Goal: Task Accomplishment & Management: Manage account settings

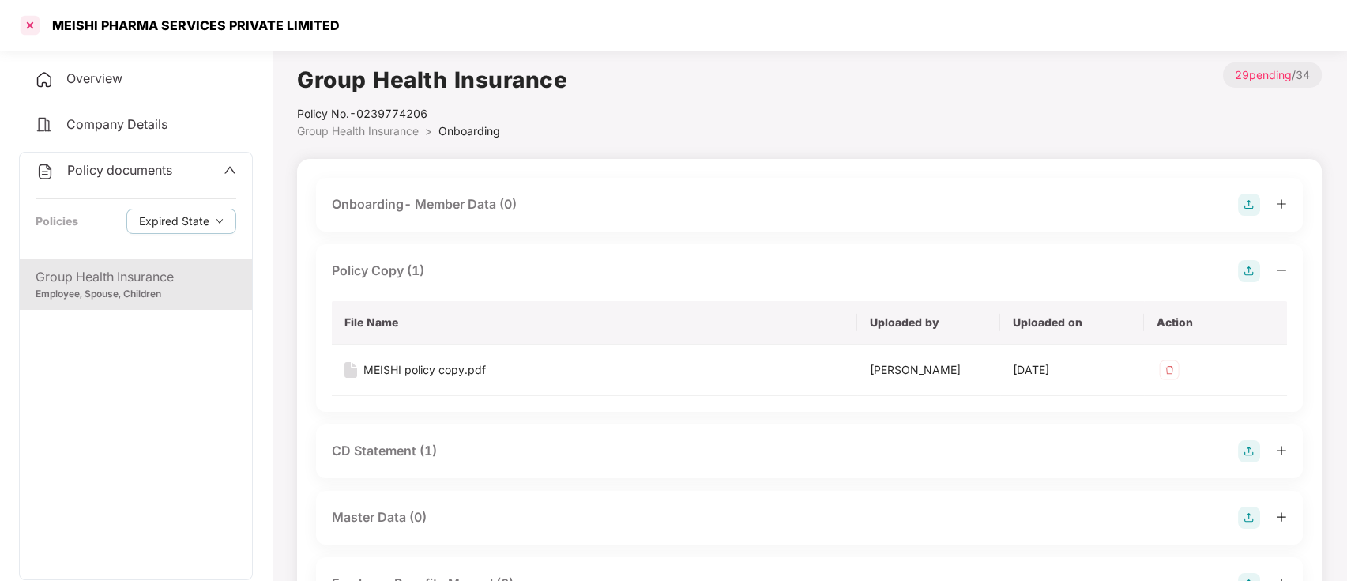
click at [37, 26] on div at bounding box center [29, 25] width 25 height 25
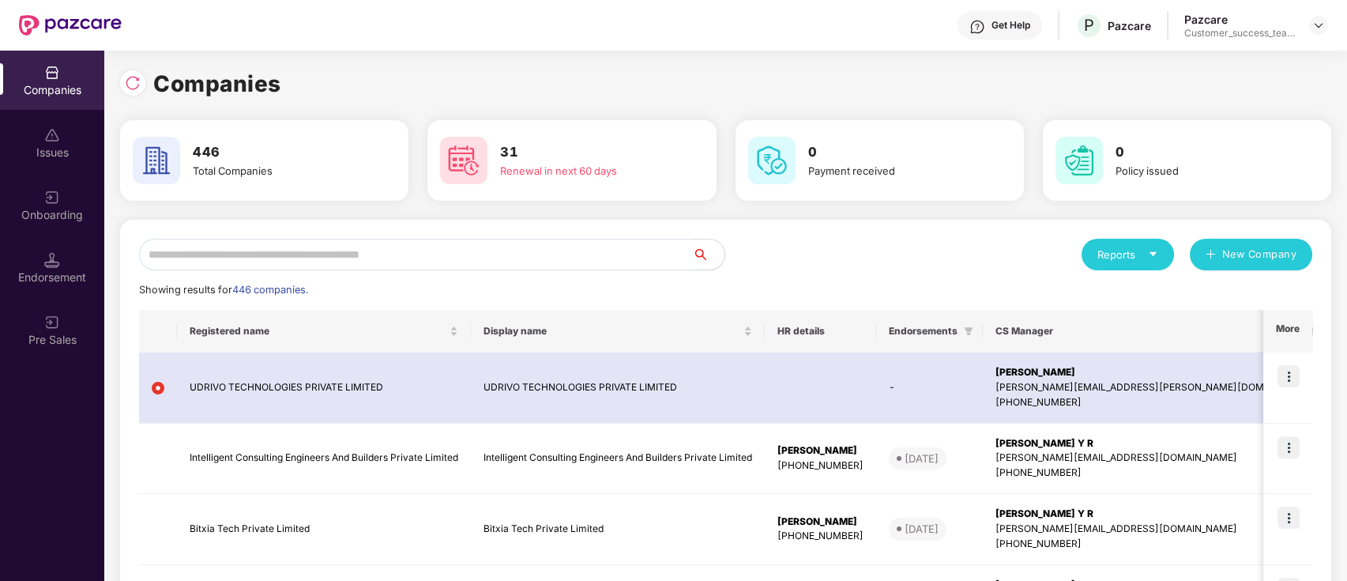
click at [501, 258] on input "text" at bounding box center [416, 255] width 554 height 32
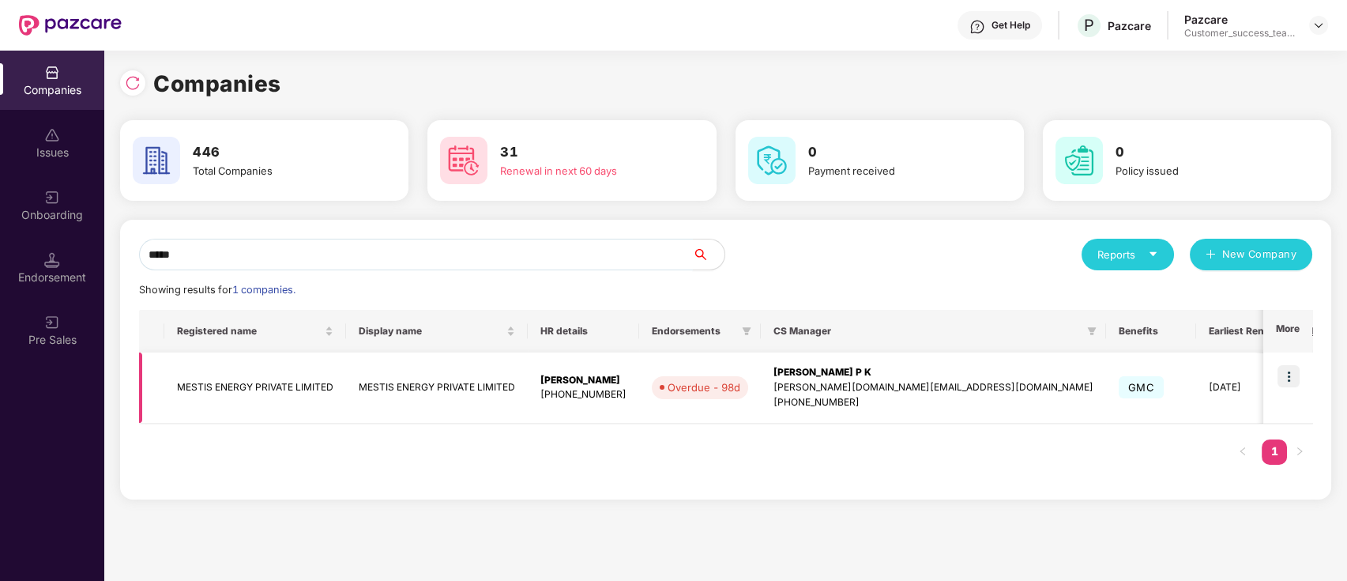
type input "*****"
click at [1289, 383] on img at bounding box center [1289, 376] width 22 height 22
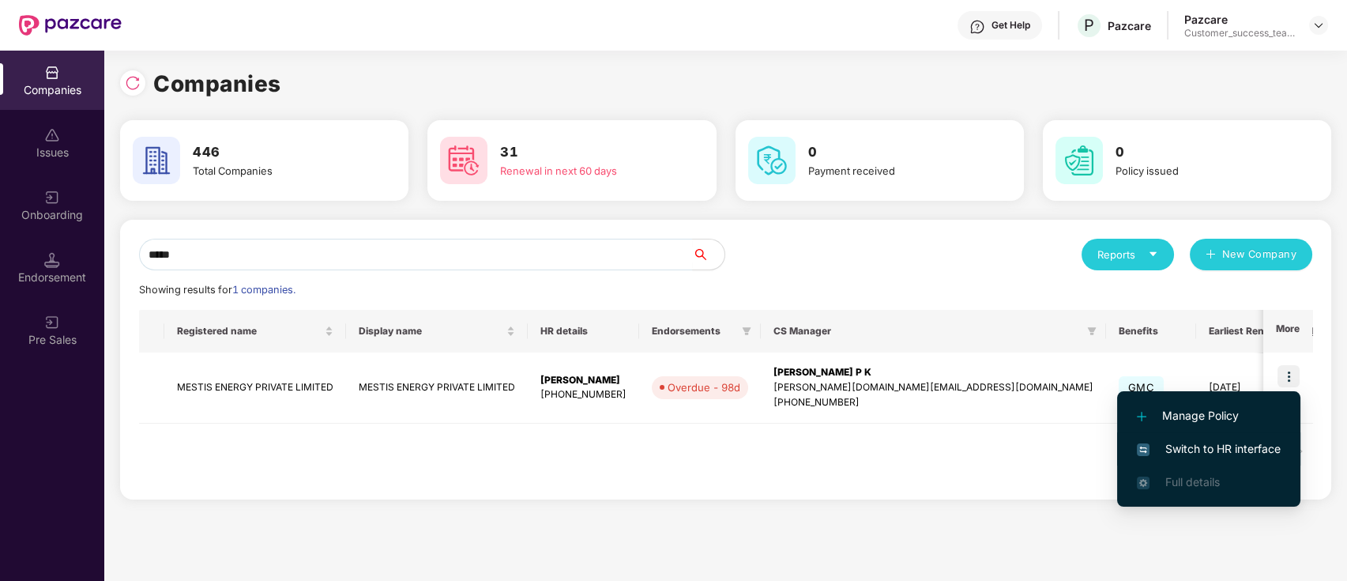
click at [1277, 451] on span "Switch to HR interface" at bounding box center [1209, 448] width 144 height 17
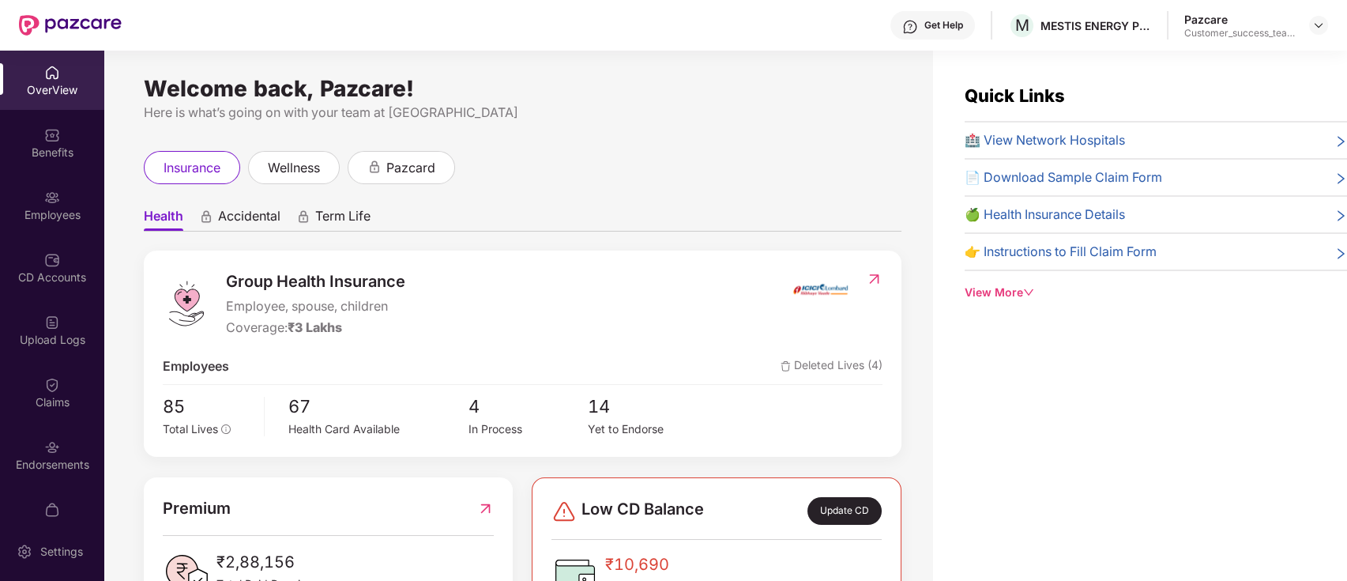
click at [51, 203] on img at bounding box center [52, 198] width 16 height 16
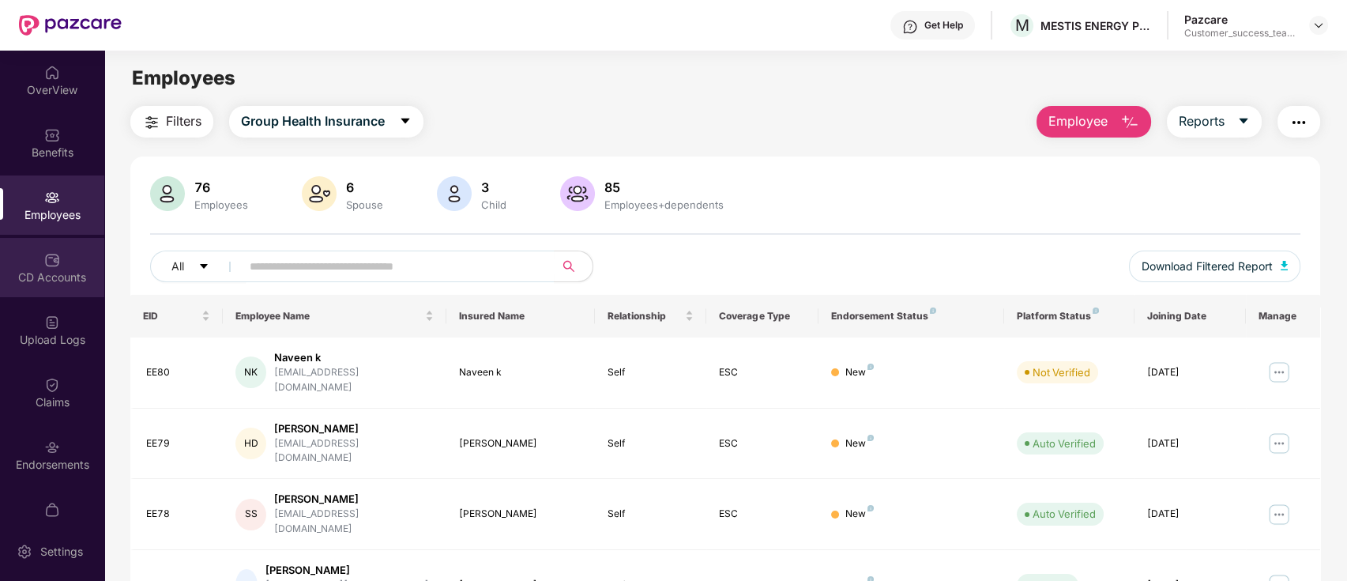
click at [70, 273] on div "CD Accounts" at bounding box center [52, 277] width 104 height 16
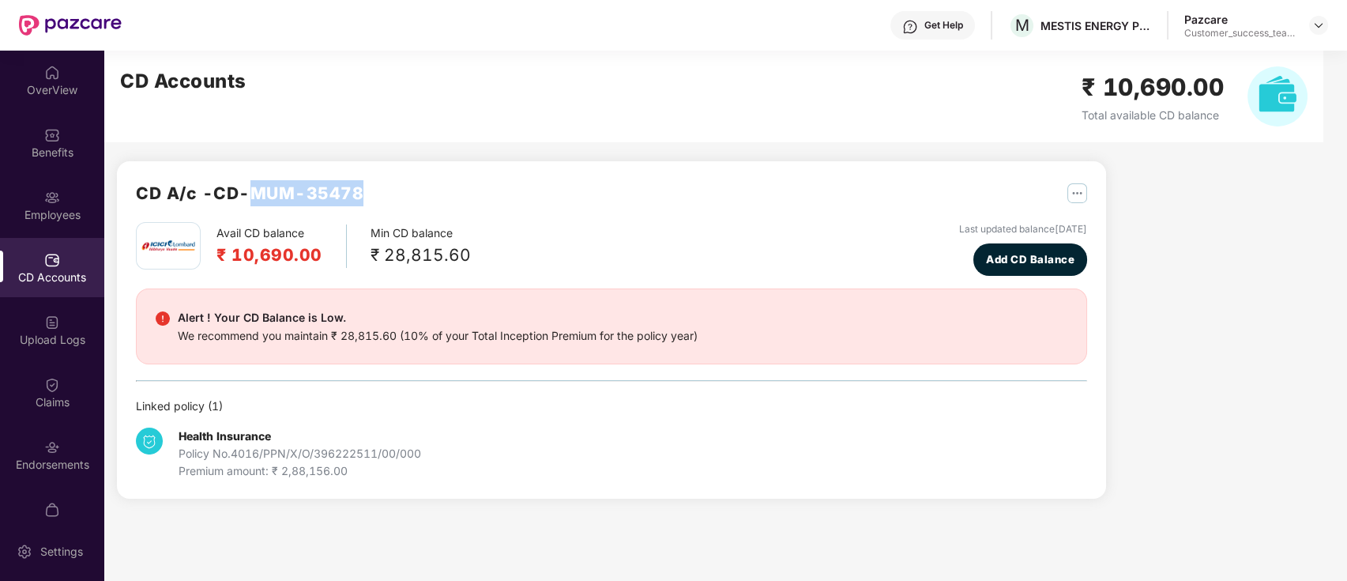
drag, startPoint x: 367, startPoint y: 193, endPoint x: 255, endPoint y: 194, distance: 111.4
click at [255, 194] on div "CD A/c - CD-MUM-35478" at bounding box center [612, 201] width 952 height 42
copy h2 "MUM-35478"
click at [56, 454] on div "Endorsements" at bounding box center [52, 454] width 104 height 59
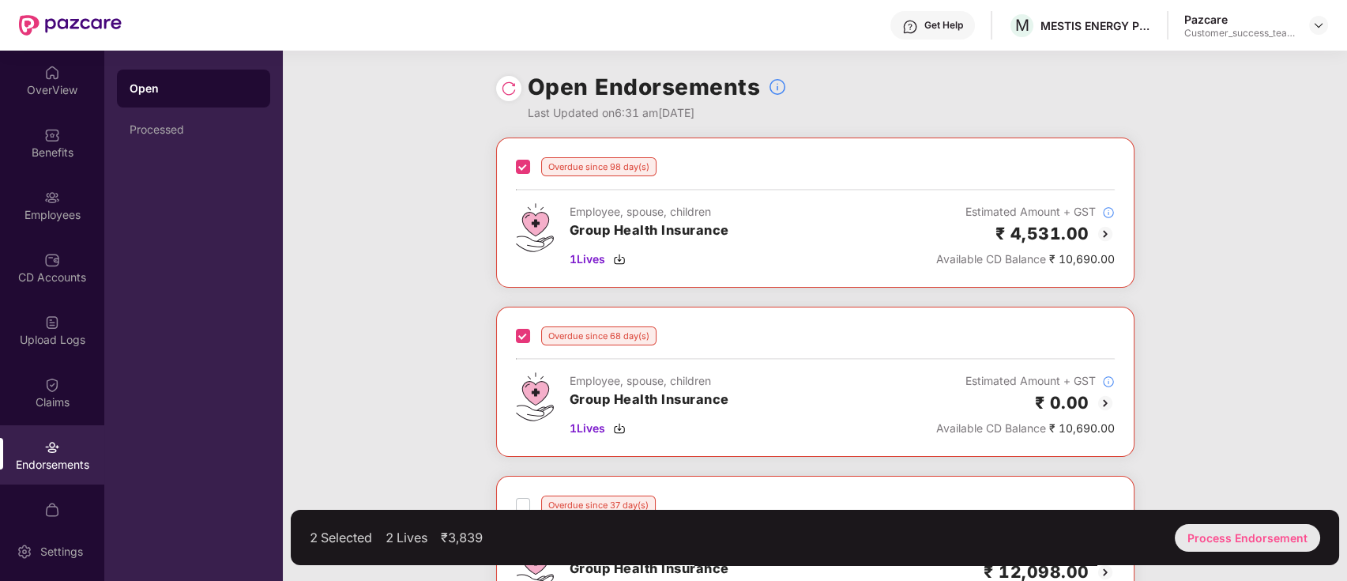
click at [1284, 534] on div "Process Endorsement" at bounding box center [1247, 538] width 145 height 28
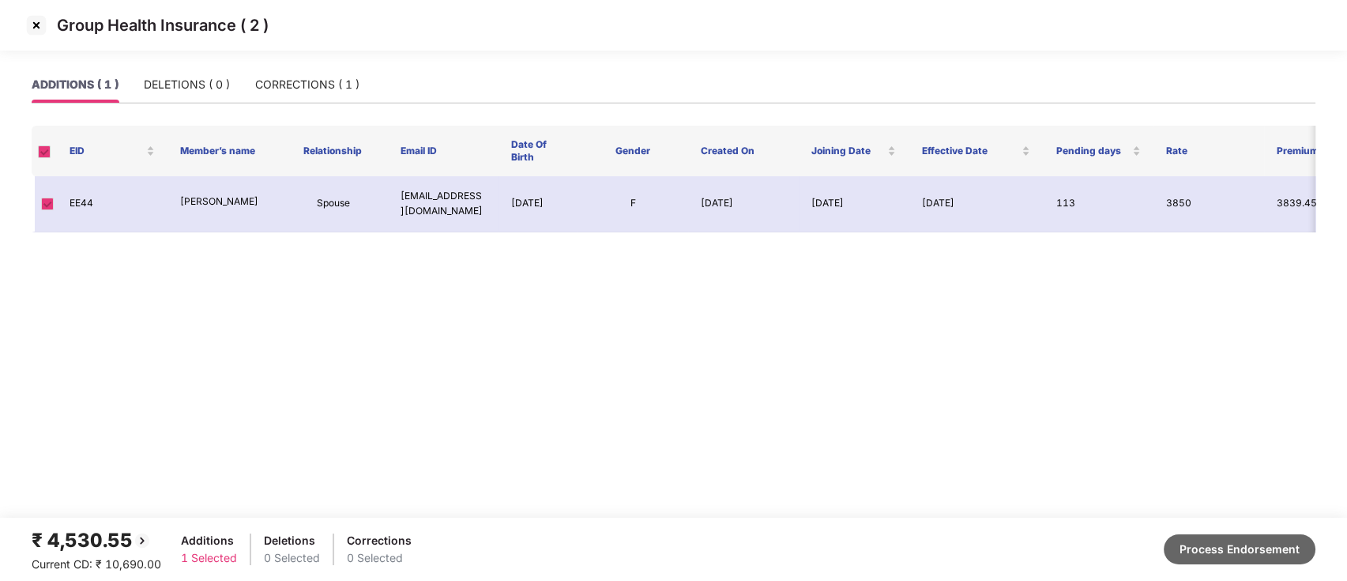
click at [1232, 552] on button "Process Endorsement" at bounding box center [1240, 549] width 152 height 30
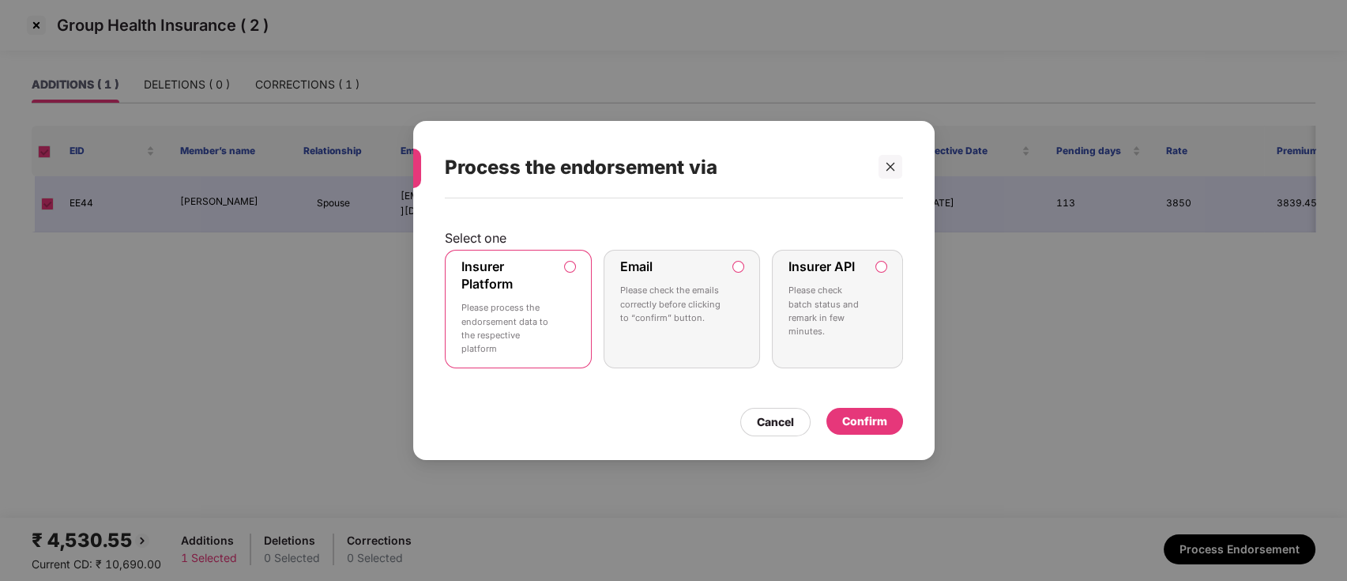
click at [866, 422] on div "Confirm" at bounding box center [864, 421] width 45 height 17
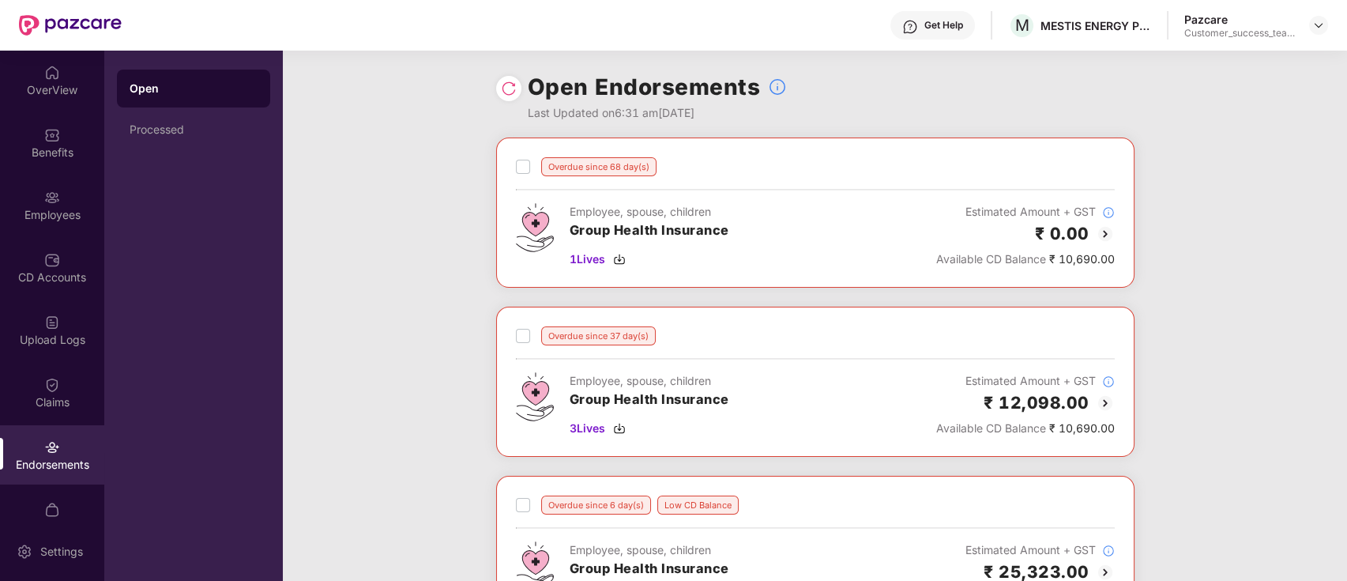
click at [1100, 237] on img at bounding box center [1105, 233] width 19 height 19
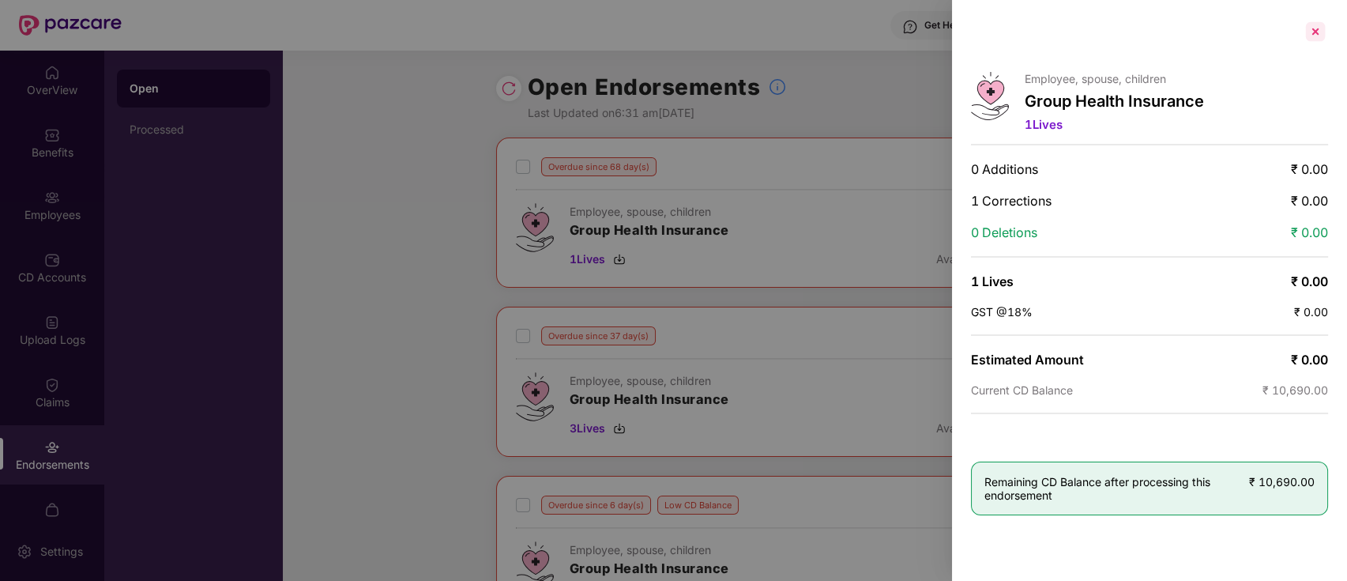
click at [1317, 24] on div at bounding box center [1315, 31] width 25 height 25
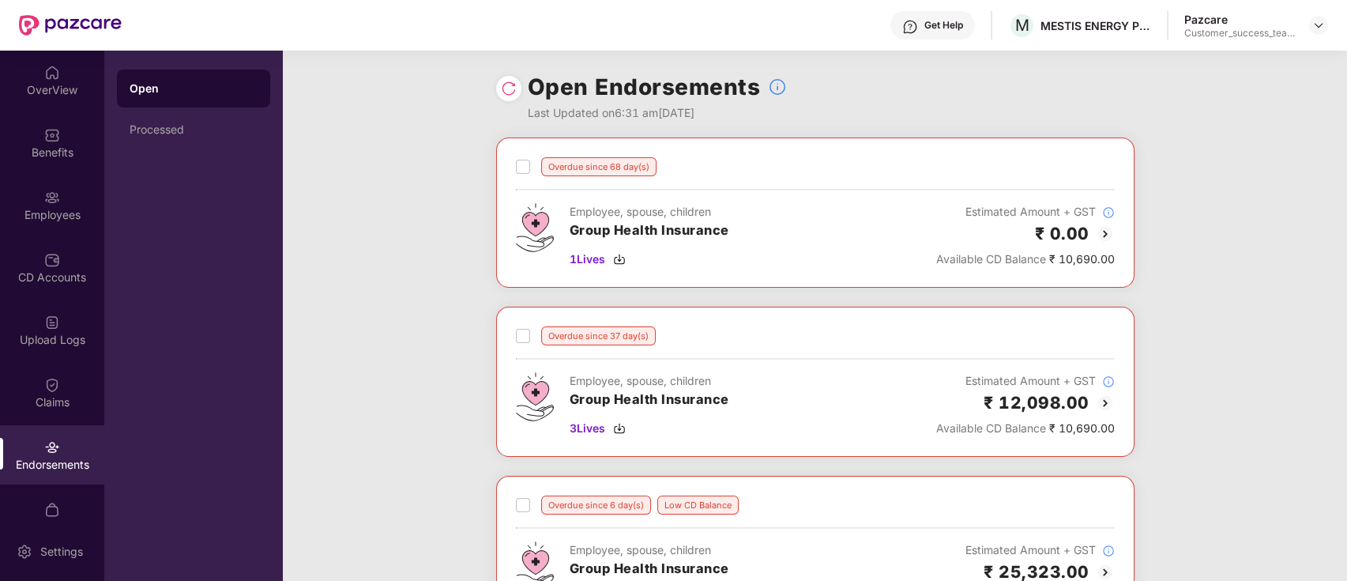
click at [510, 168] on div "Overdue since 68 day(s) Employee, spouse, children Group Health Insurance 1 Liv…" at bounding box center [815, 213] width 639 height 150
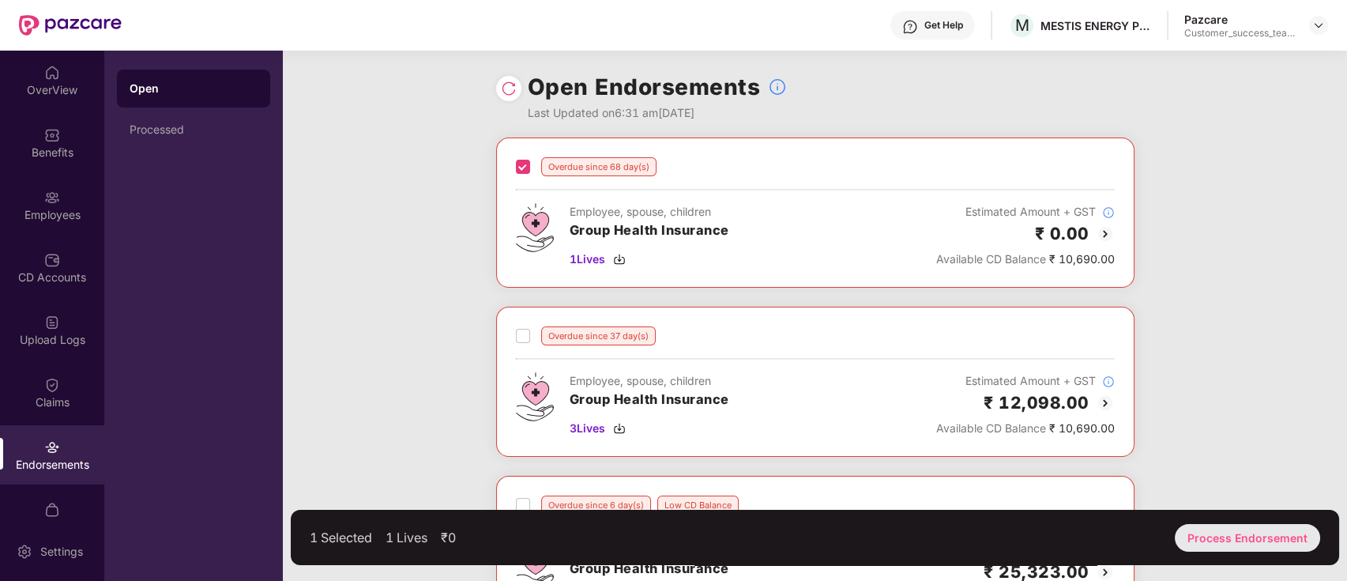
click at [1235, 537] on div "Process Endorsement" at bounding box center [1247, 538] width 145 height 28
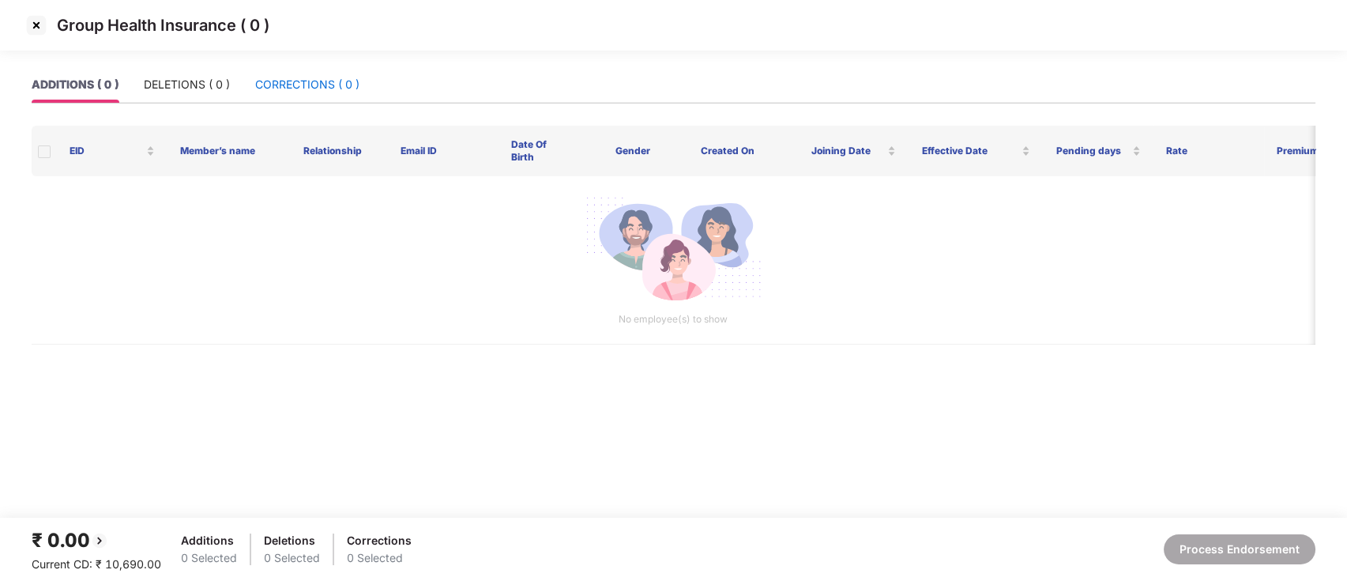
click at [283, 87] on div "CORRECTIONS ( 0 )" at bounding box center [307, 84] width 104 height 17
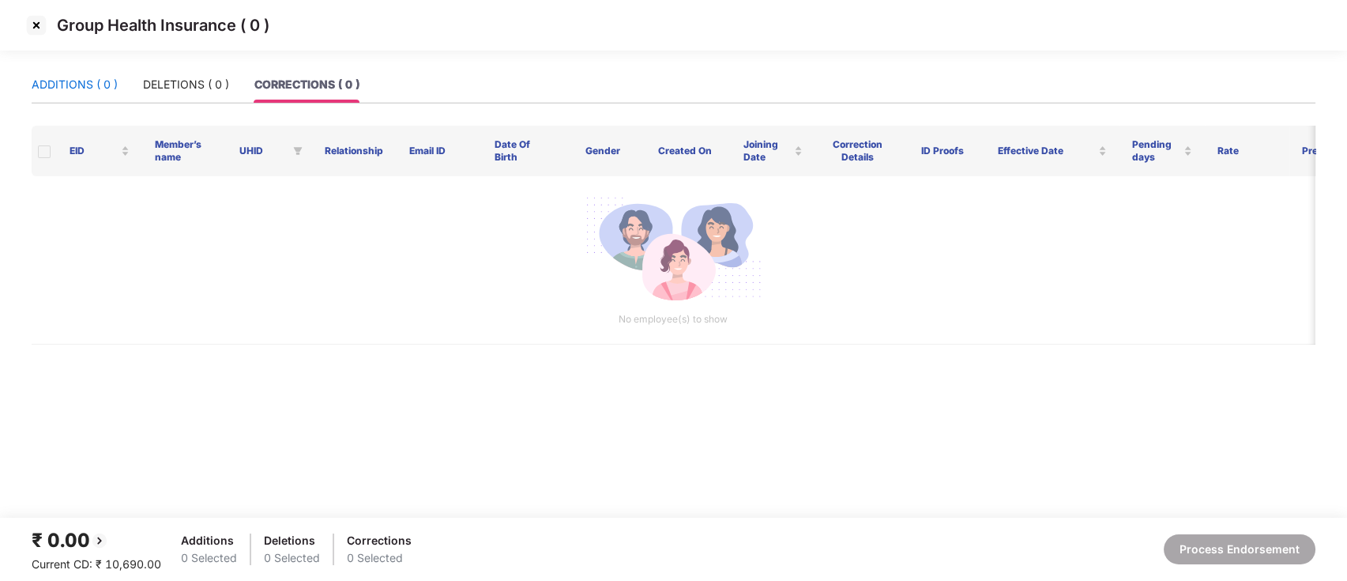
click at [85, 87] on div "ADDITIONS ( 0 )" at bounding box center [75, 84] width 86 height 17
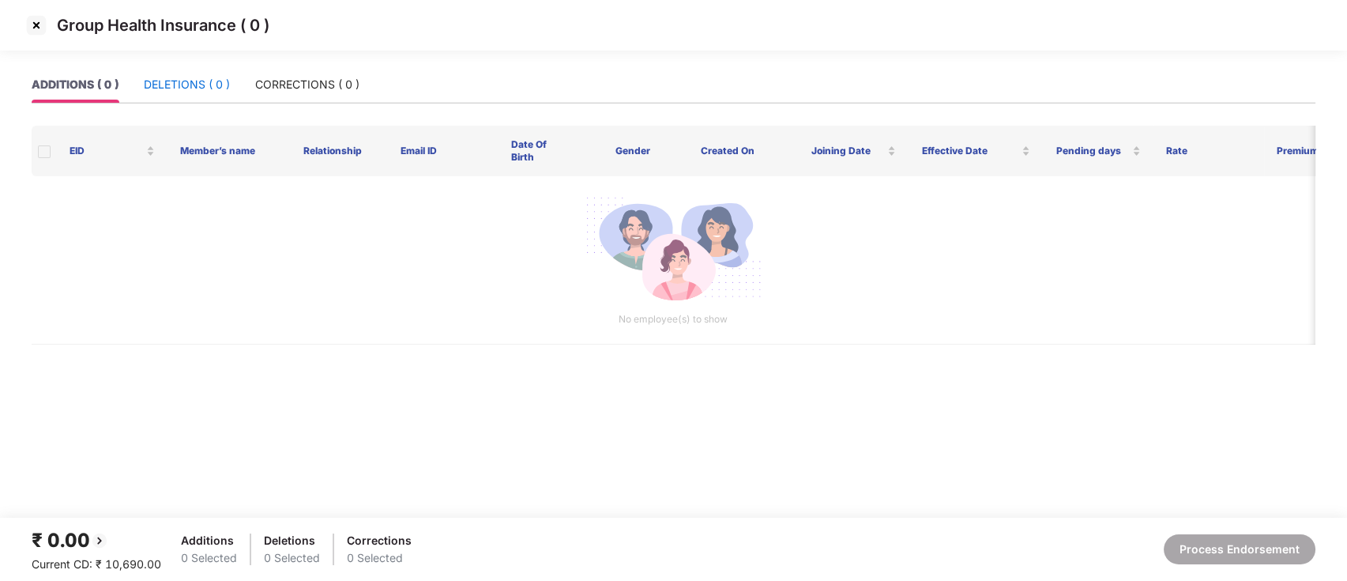
click at [171, 82] on div "DELETIONS ( 0 )" at bounding box center [187, 84] width 86 height 17
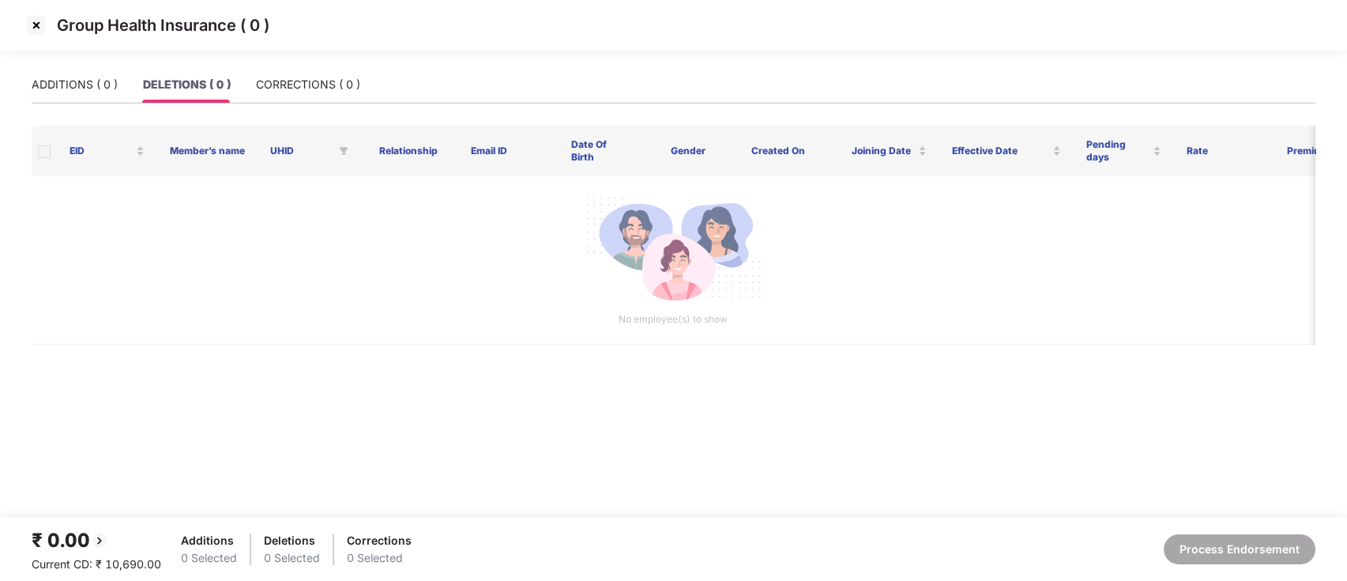
click at [43, 27] on img at bounding box center [36, 25] width 25 height 25
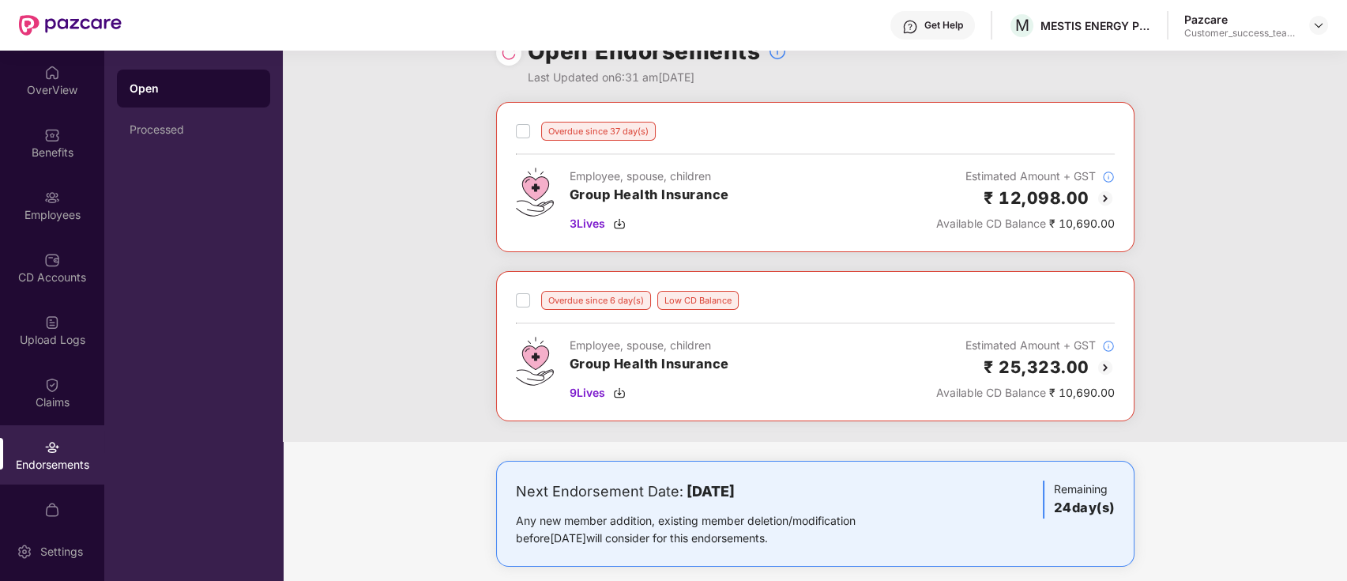
scroll to position [53, 0]
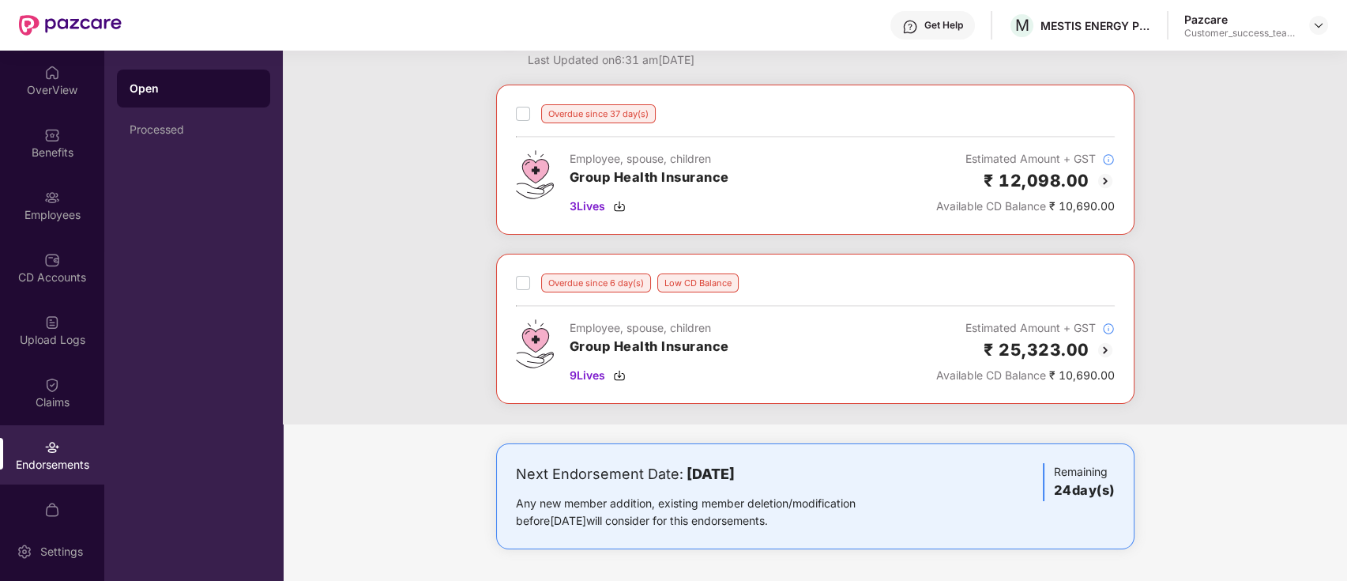
click at [1105, 179] on img at bounding box center [1105, 180] width 19 height 19
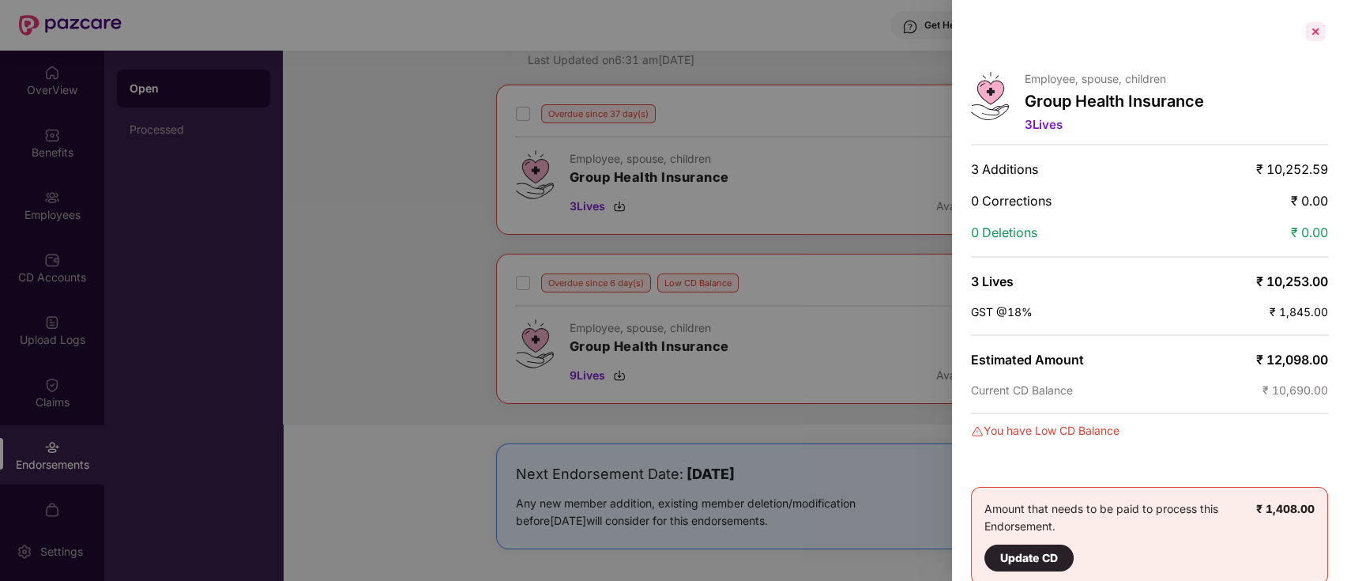
click at [1315, 28] on div at bounding box center [1315, 31] width 25 height 25
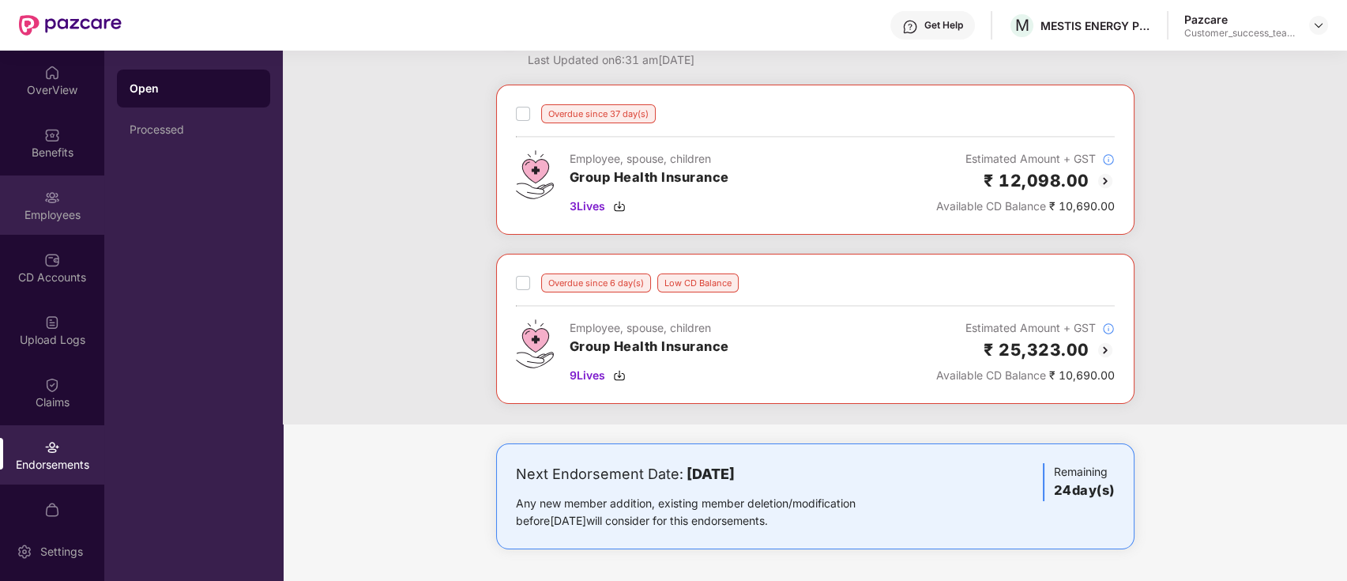
click at [21, 189] on div "Employees" at bounding box center [52, 204] width 104 height 59
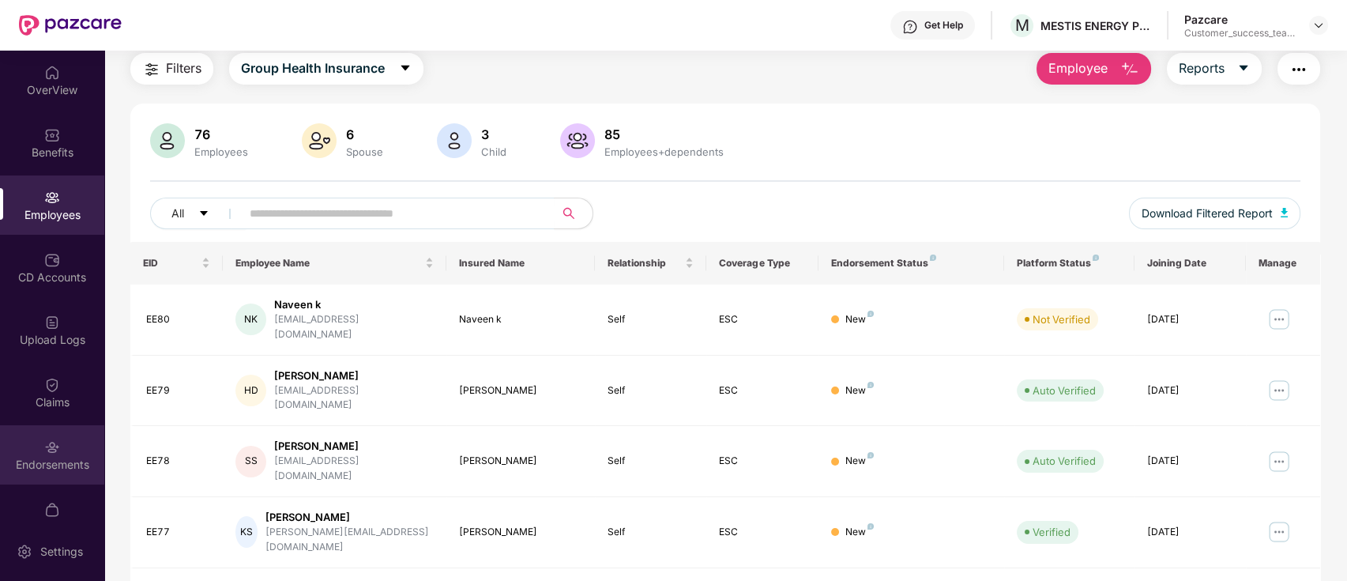
click at [55, 458] on div "Endorsements" at bounding box center [52, 465] width 104 height 16
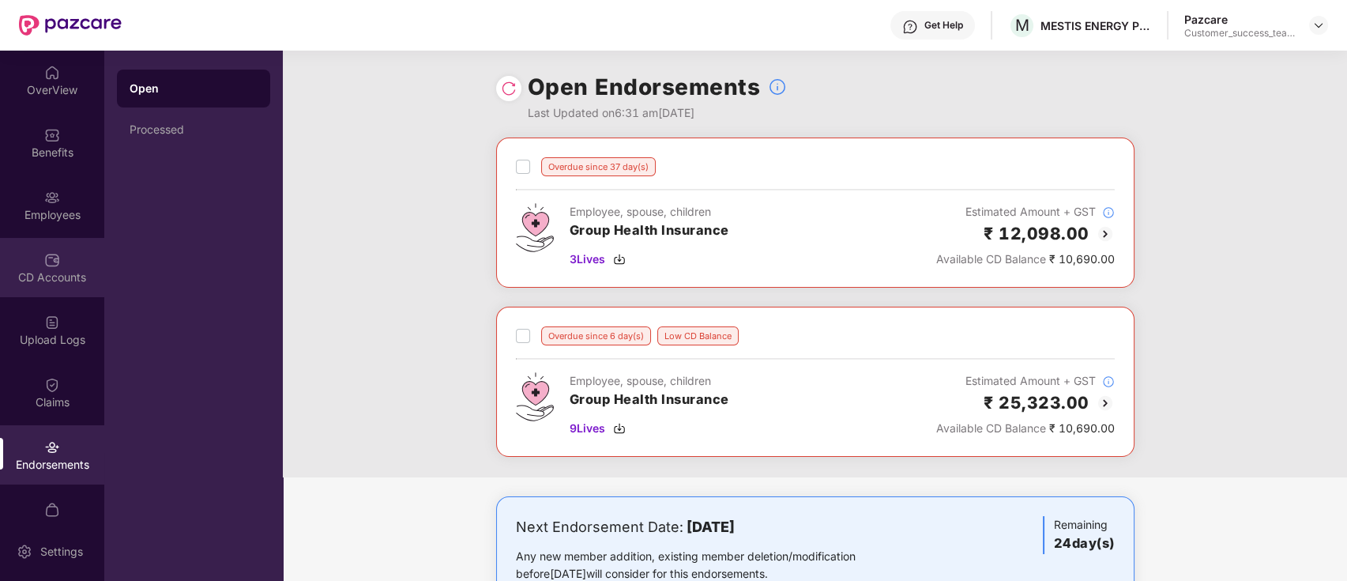
click at [68, 268] on div "CD Accounts" at bounding box center [52, 267] width 104 height 59
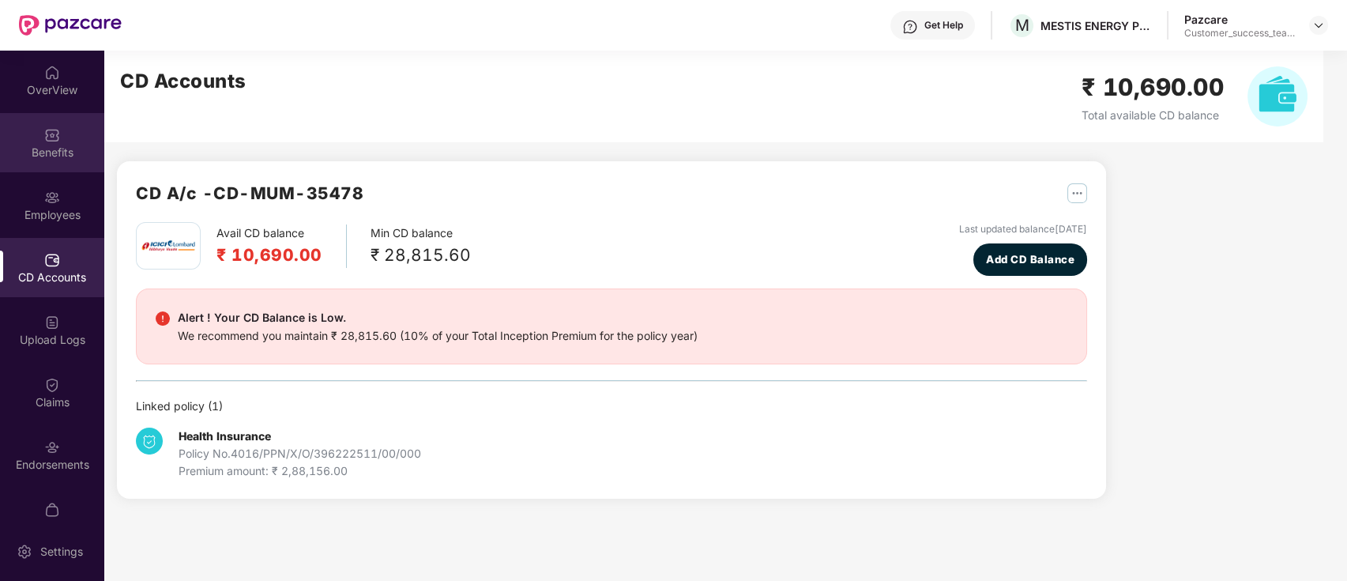
click at [51, 135] on img at bounding box center [52, 135] width 16 height 16
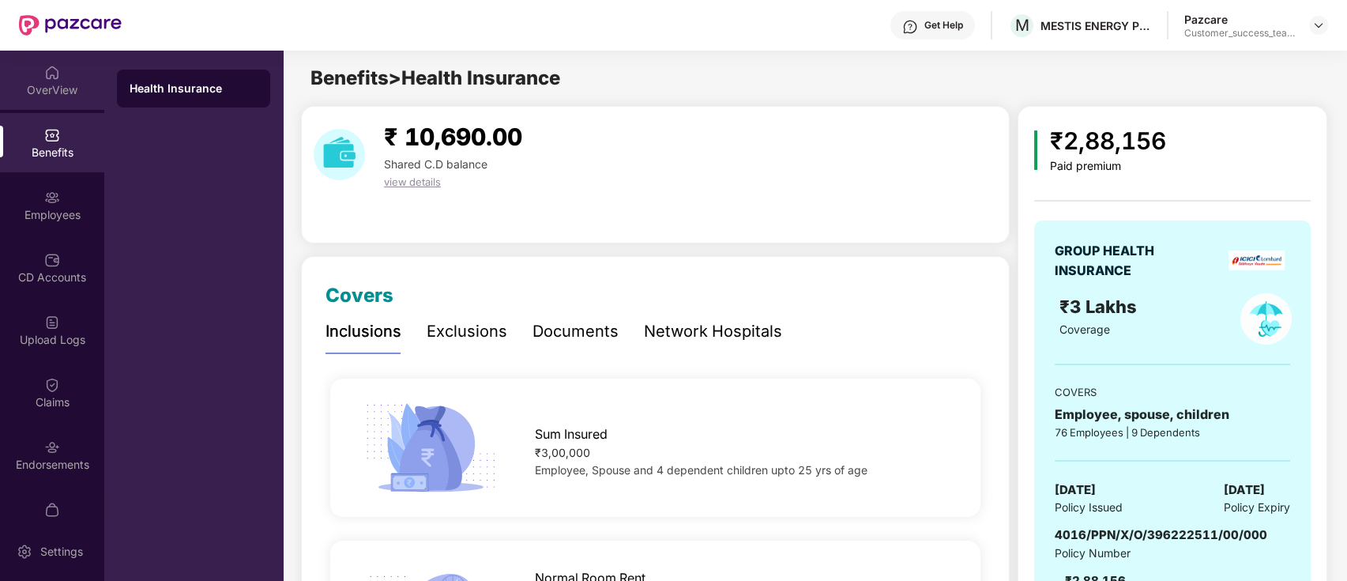
click at [65, 91] on div "OverView" at bounding box center [52, 90] width 104 height 16
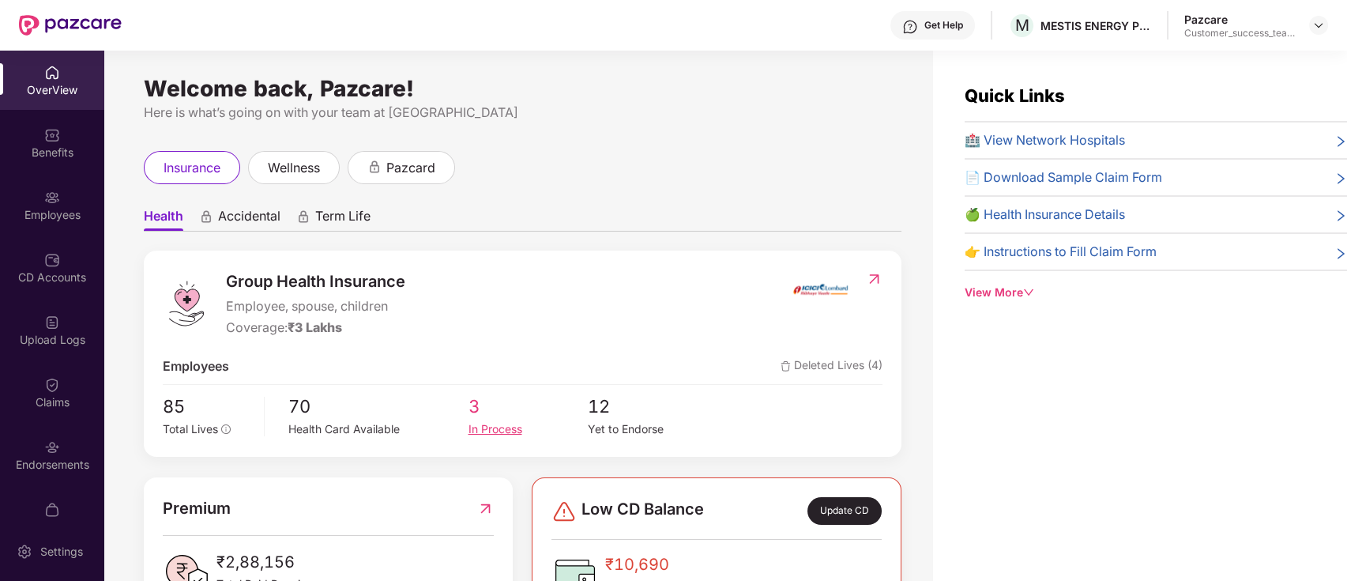
click at [494, 427] on div "In Process" at bounding box center [528, 428] width 120 height 17
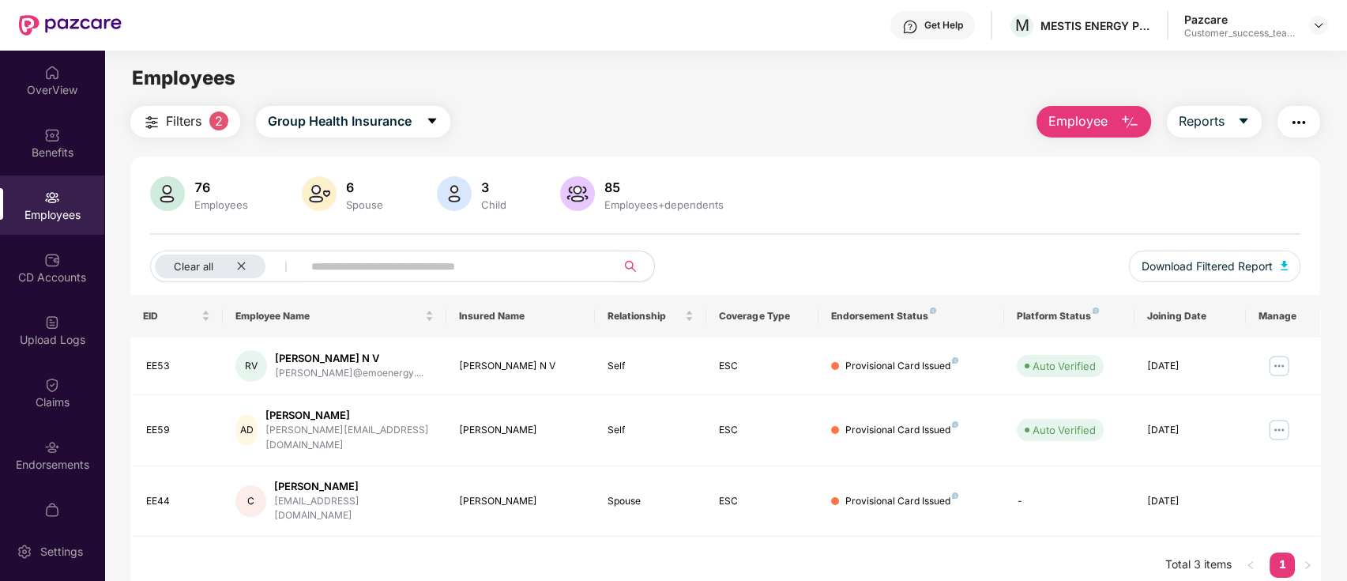
click at [1297, 117] on img "button" at bounding box center [1299, 122] width 19 height 19
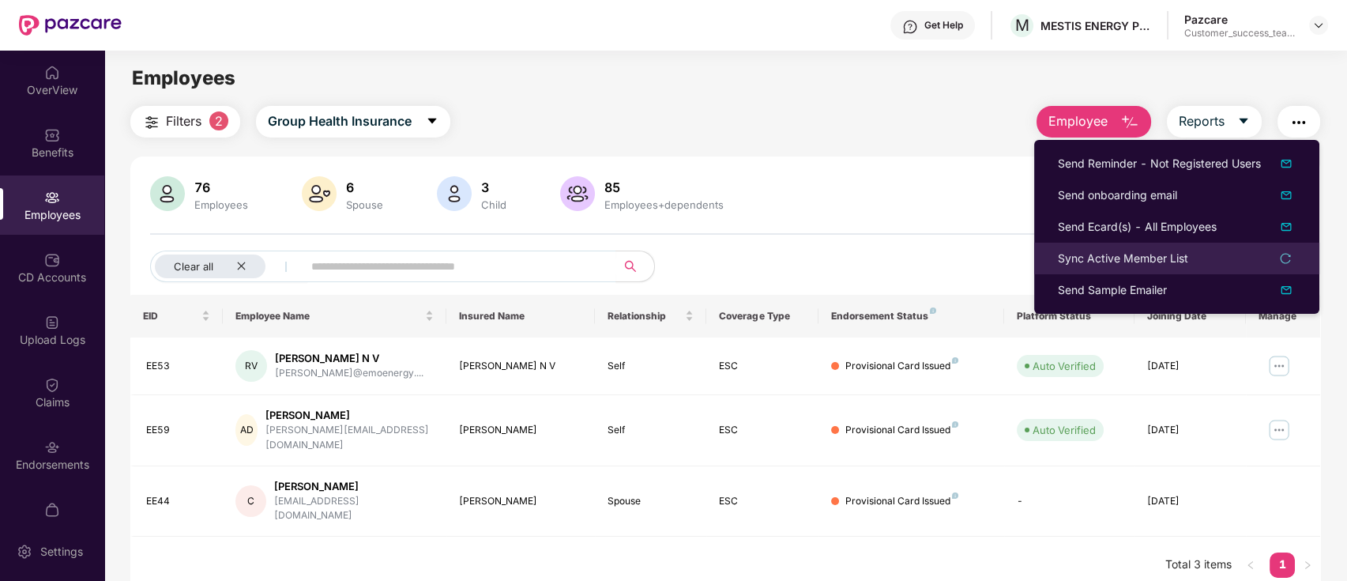
click at [1191, 258] on div "Sync Active Member List" at bounding box center [1177, 258] width 238 height 17
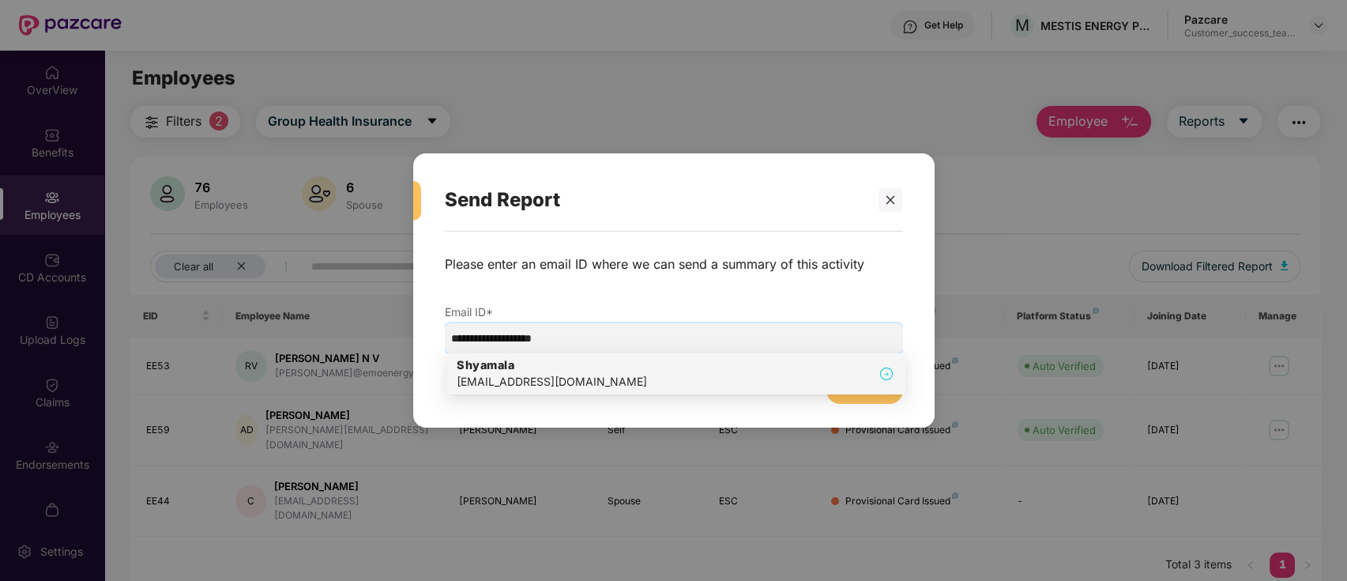
click at [725, 371] on div "[PERSON_NAME] [PERSON_NAME][EMAIL_ADDRESS][DOMAIN_NAME]" at bounding box center [676, 373] width 439 height 33
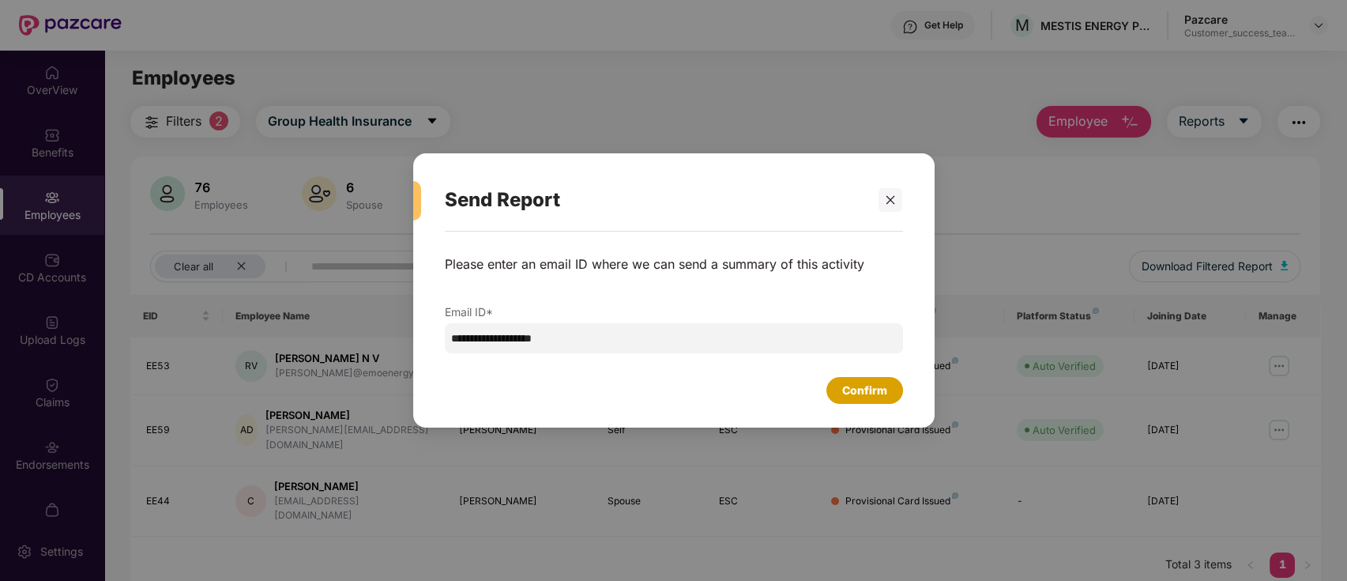
click at [854, 395] on div "Confirm" at bounding box center [864, 390] width 45 height 17
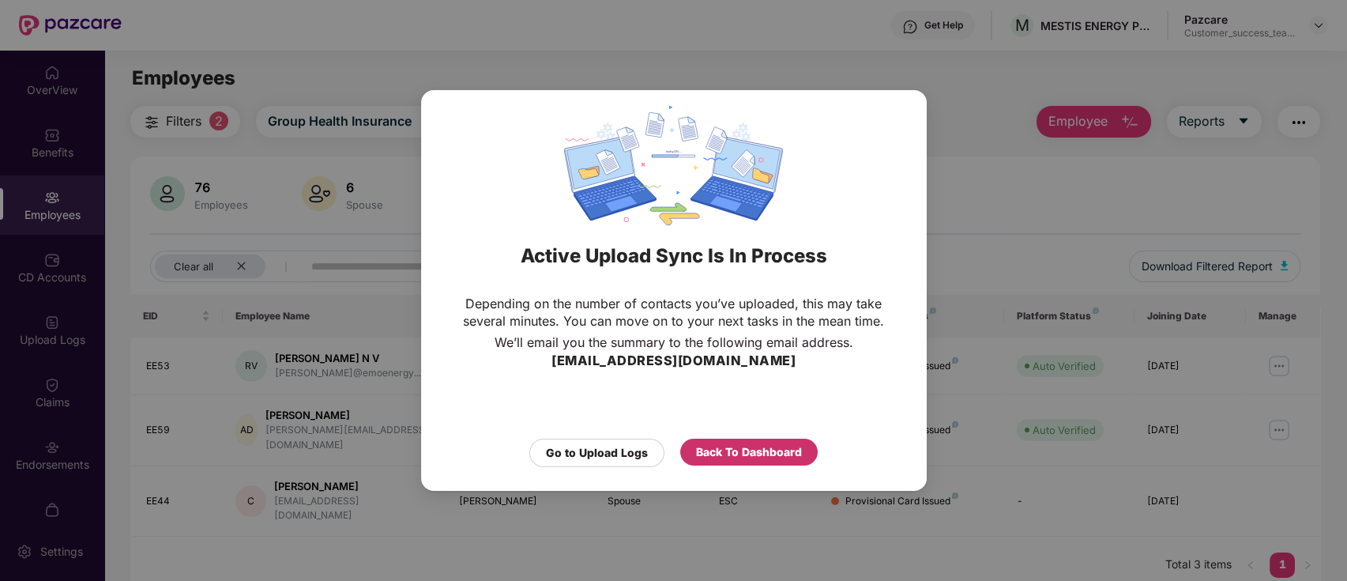
click at [712, 446] on div "Back To Dashboard" at bounding box center [749, 451] width 106 height 17
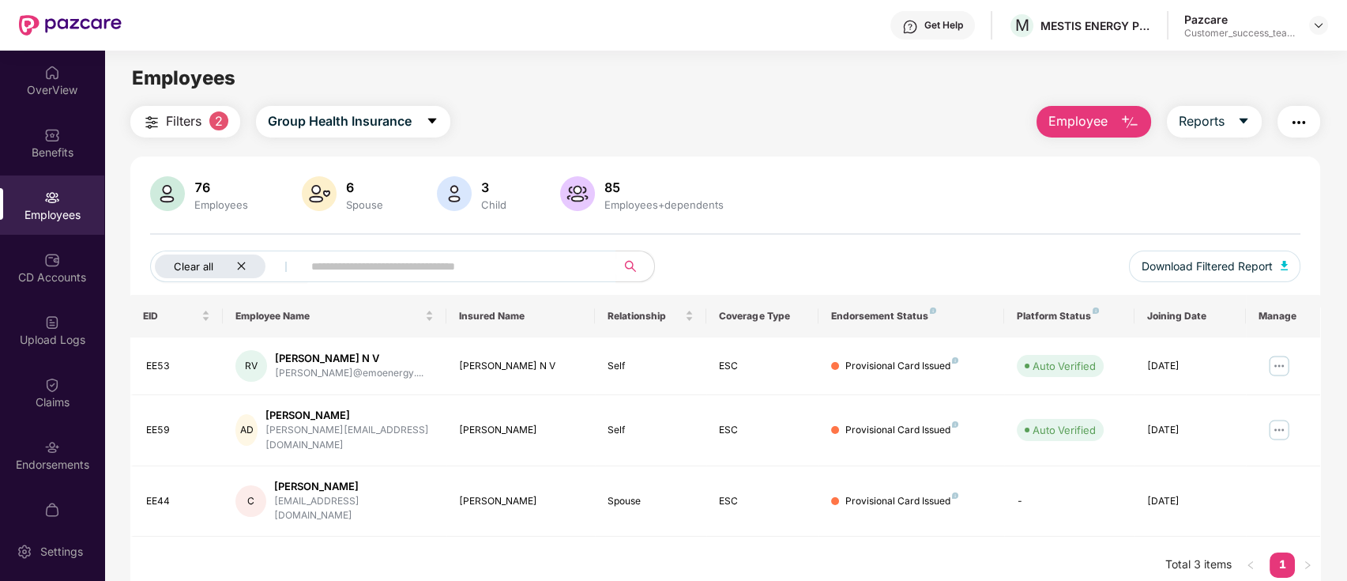
click at [247, 266] on div "Clear all" at bounding box center [210, 266] width 111 height 24
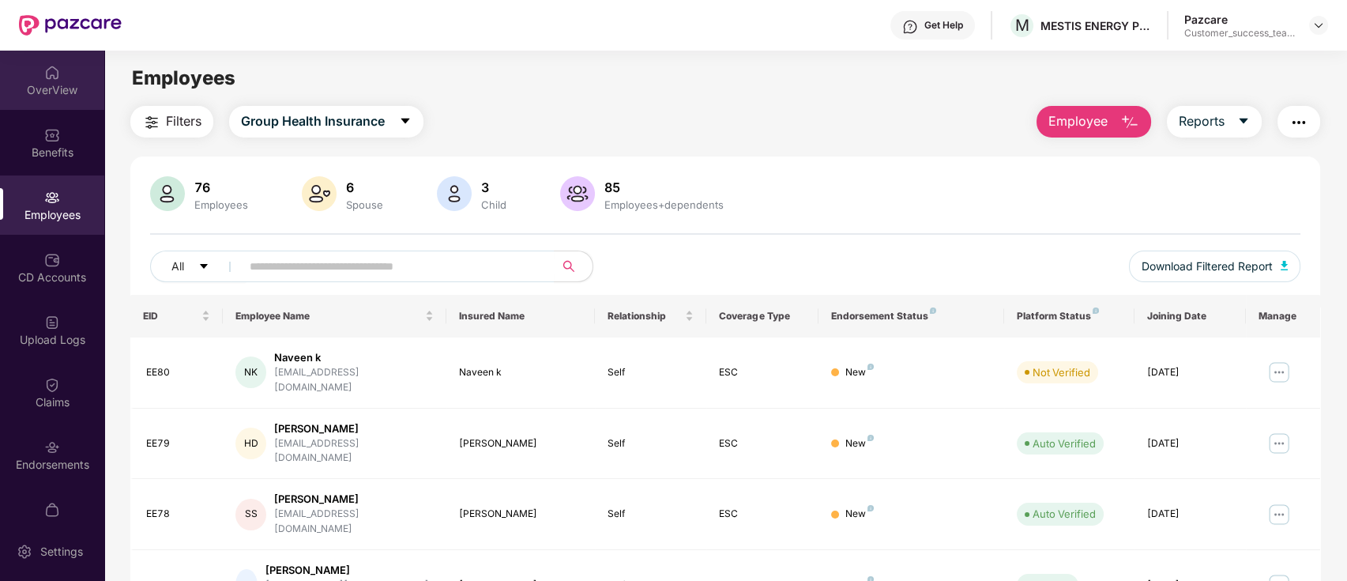
click at [63, 98] on div "OverView" at bounding box center [52, 80] width 104 height 59
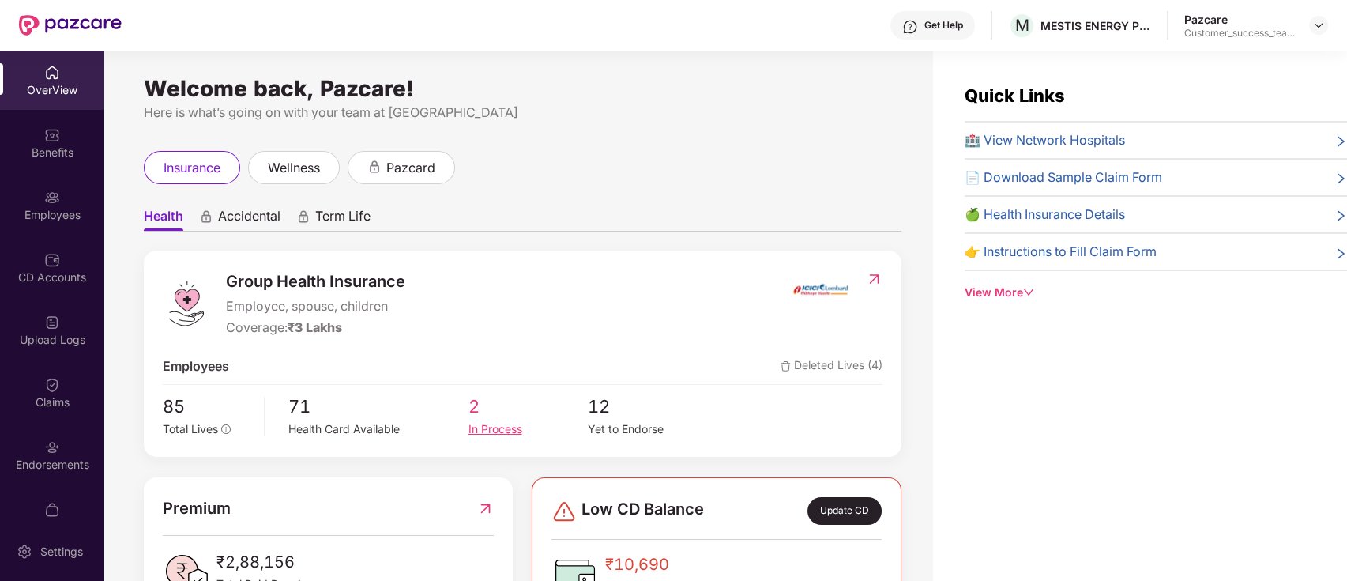
click at [503, 431] on div "In Process" at bounding box center [528, 428] width 120 height 17
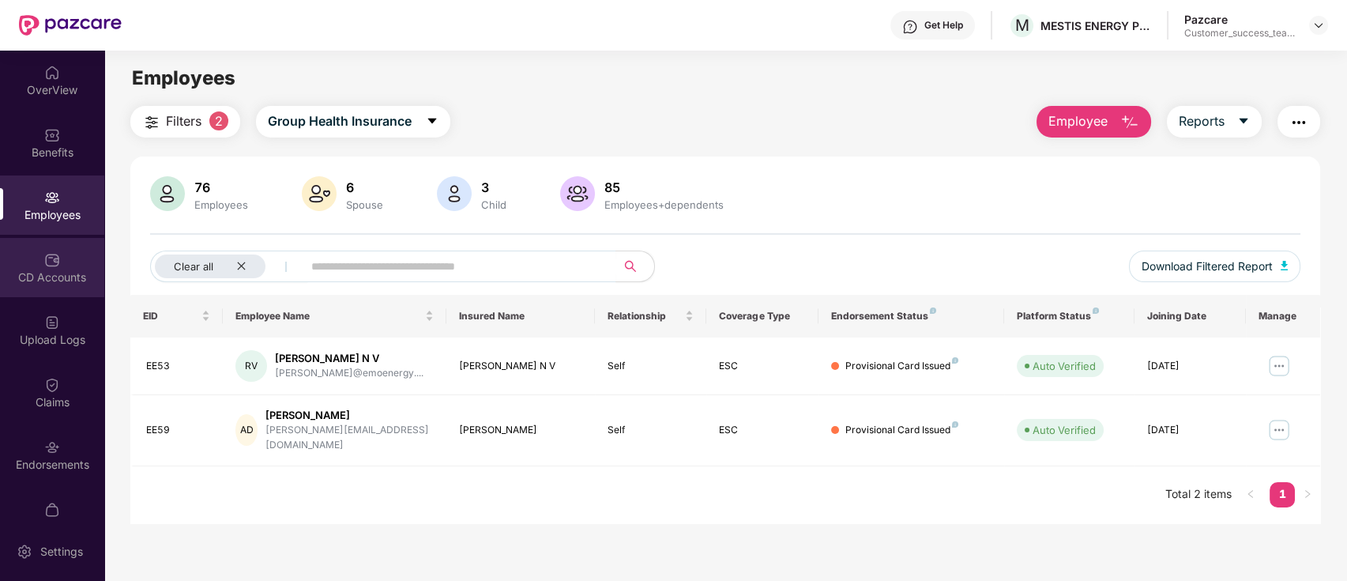
click at [55, 269] on div "CD Accounts" at bounding box center [52, 277] width 104 height 16
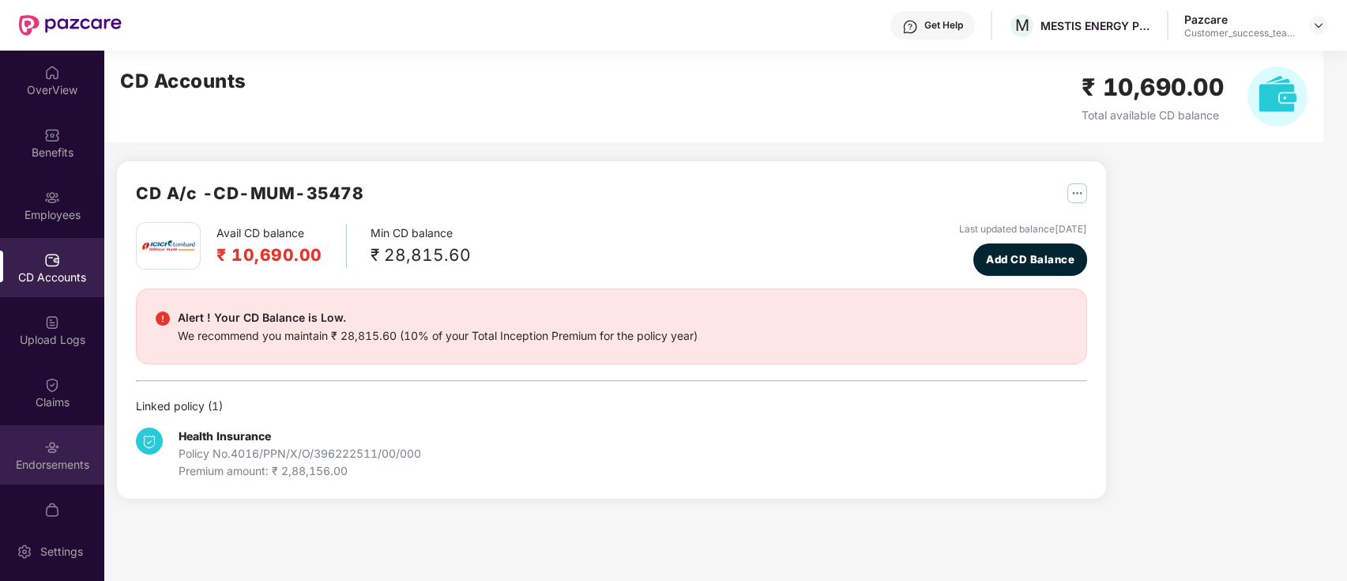
click at [57, 440] on img at bounding box center [52, 447] width 16 height 16
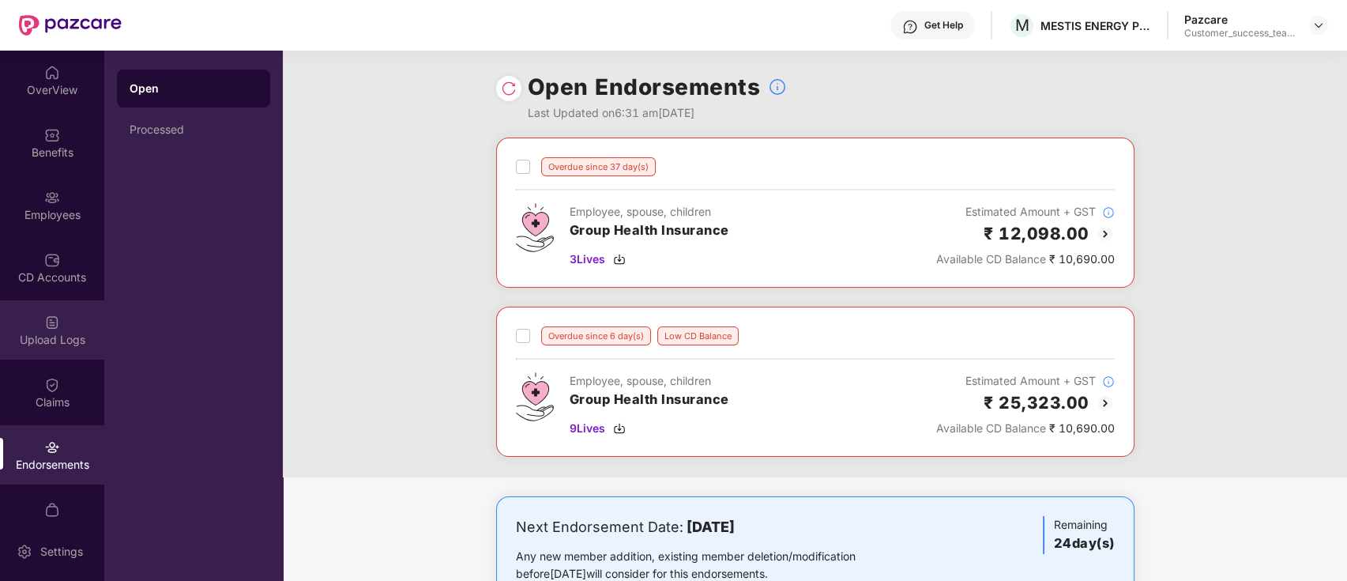
click at [57, 333] on div "Upload Logs" at bounding box center [52, 340] width 104 height 16
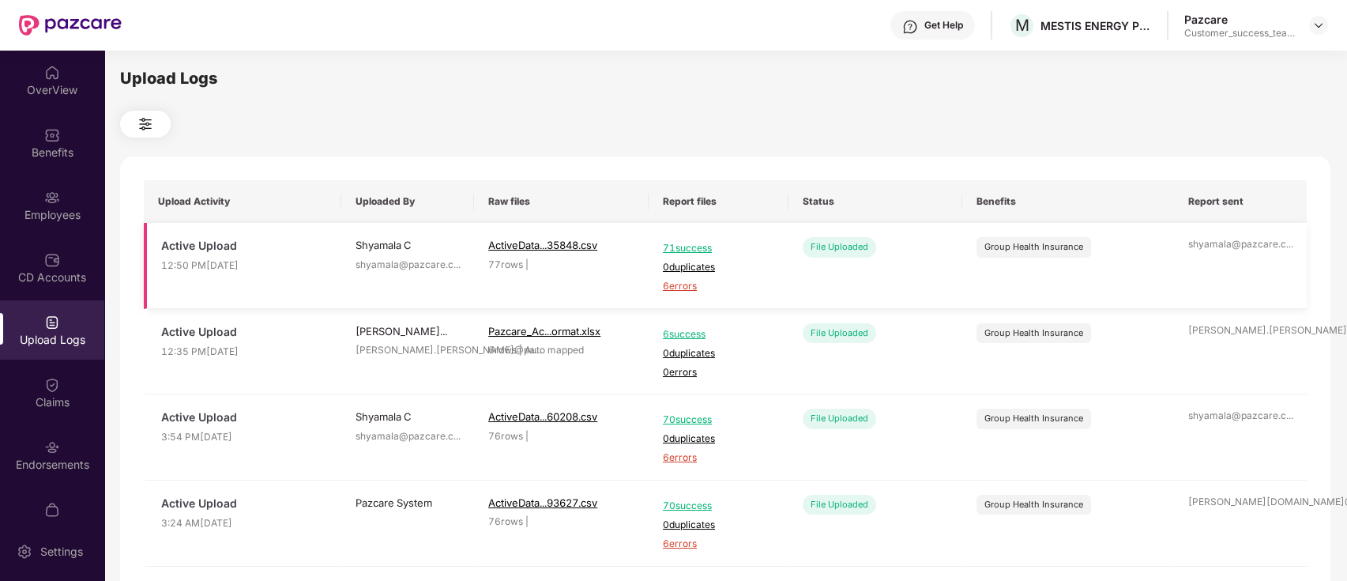
click at [669, 285] on span "6 errors" at bounding box center [718, 286] width 111 height 15
click at [1317, 24] on img at bounding box center [1319, 25] width 13 height 13
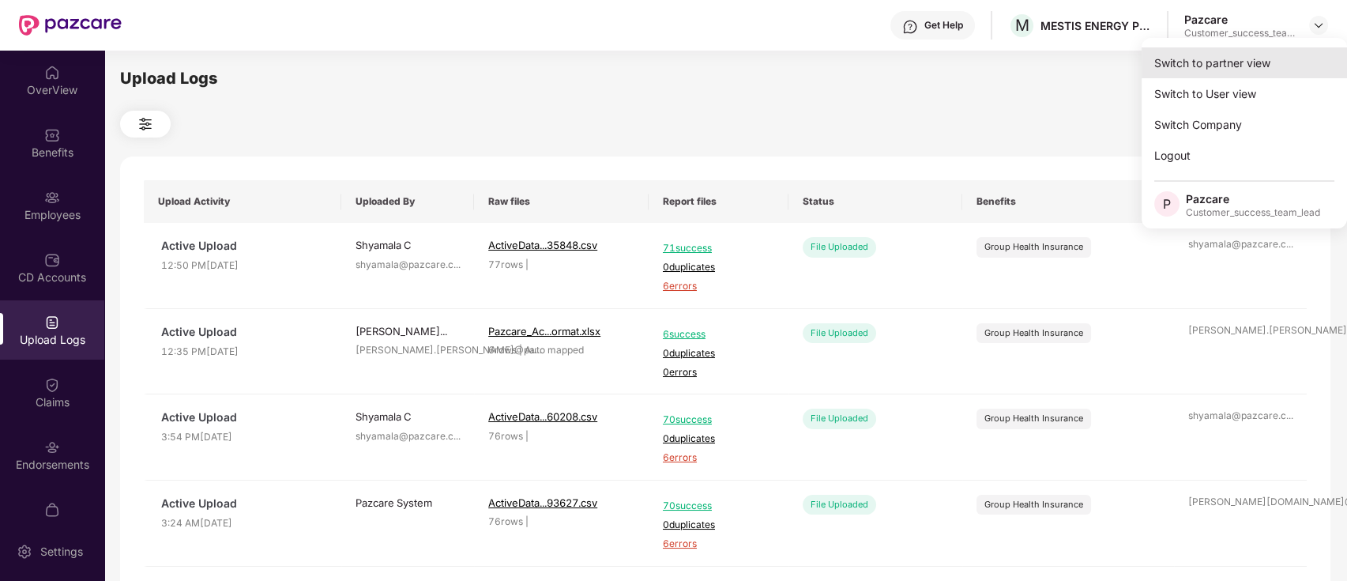
click at [1314, 51] on div "Switch to partner view" at bounding box center [1244, 62] width 205 height 31
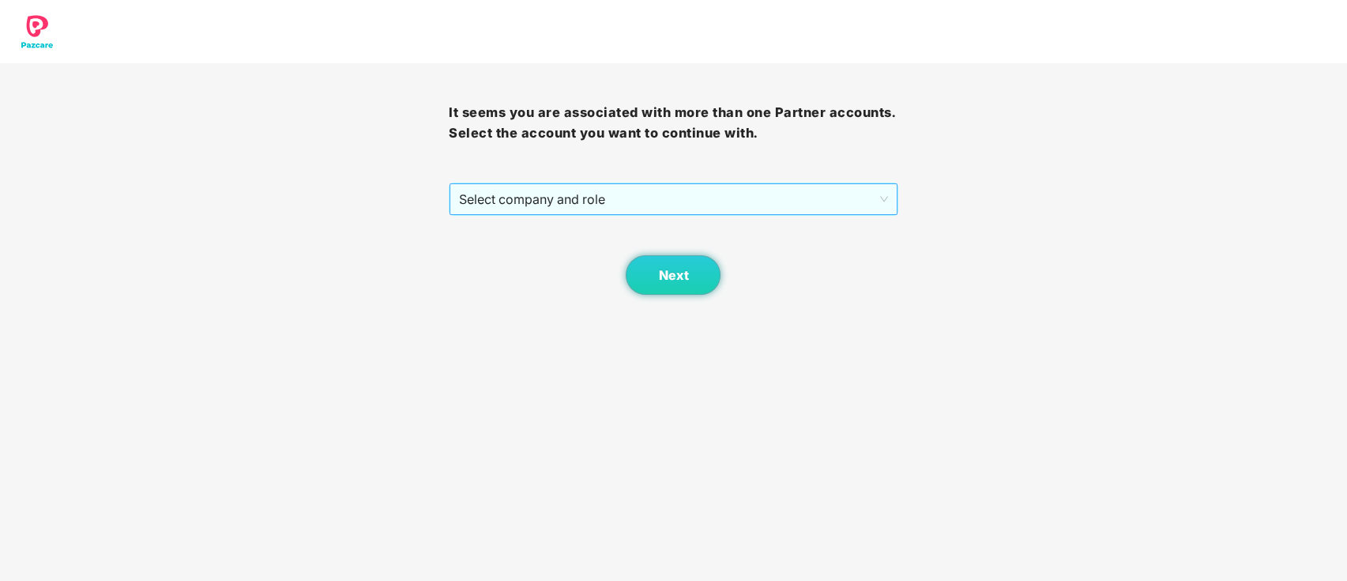
click at [690, 193] on span "Select company and role" at bounding box center [673, 199] width 428 height 30
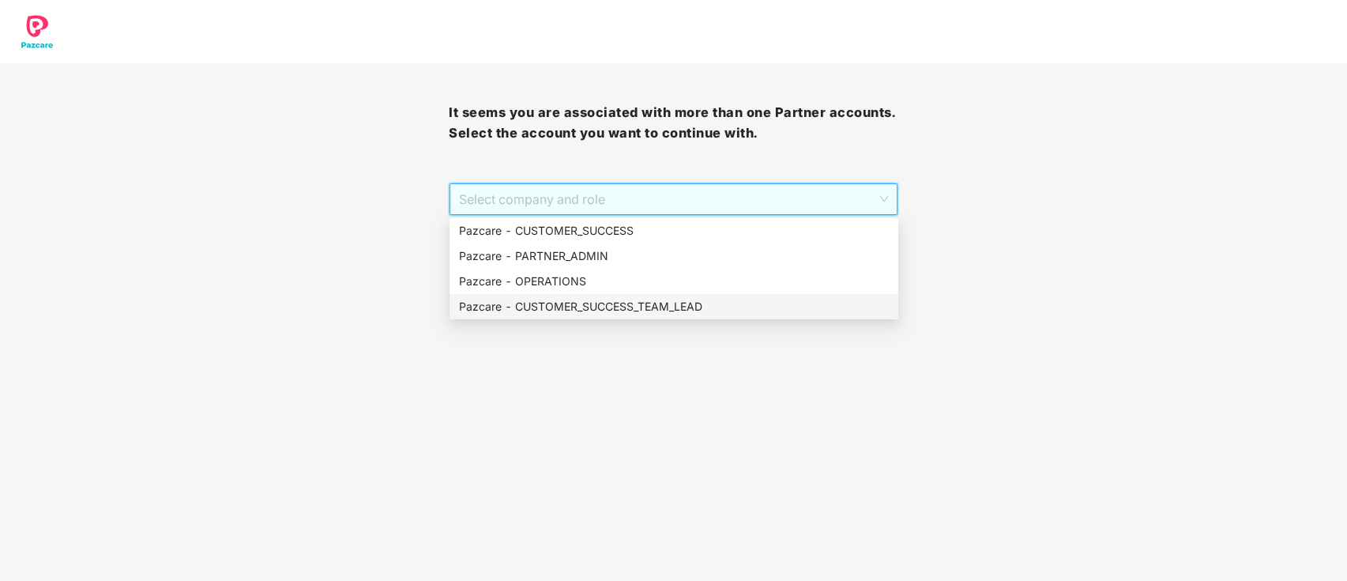
click at [688, 307] on div "Pazcare - CUSTOMER_SUCCESS_TEAM_LEAD" at bounding box center [674, 306] width 430 height 17
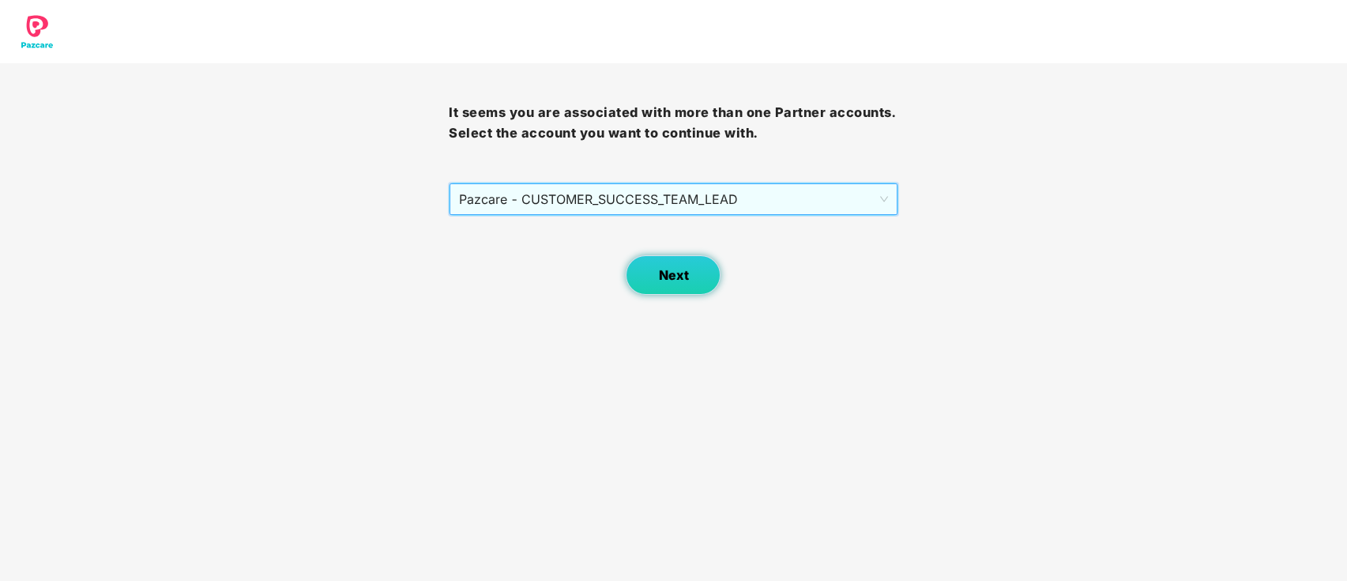
click at [691, 289] on button "Next" at bounding box center [673, 275] width 95 height 40
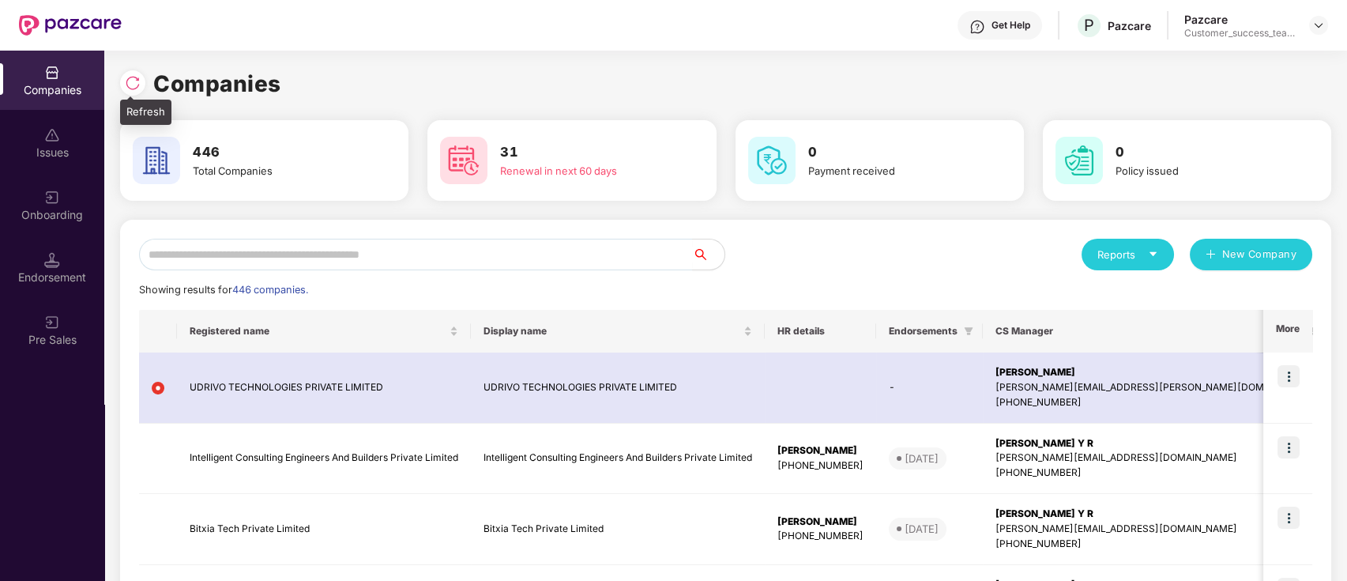
click at [133, 77] on img at bounding box center [133, 83] width 16 height 16
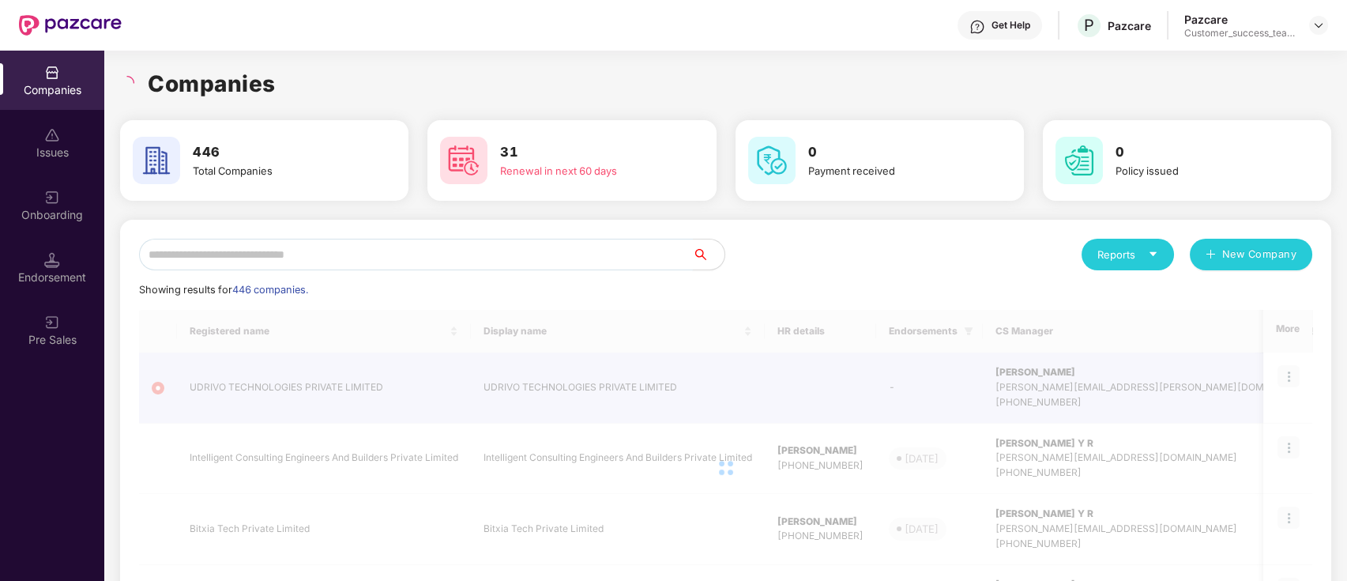
click at [341, 254] on input "text" at bounding box center [416, 255] width 554 height 32
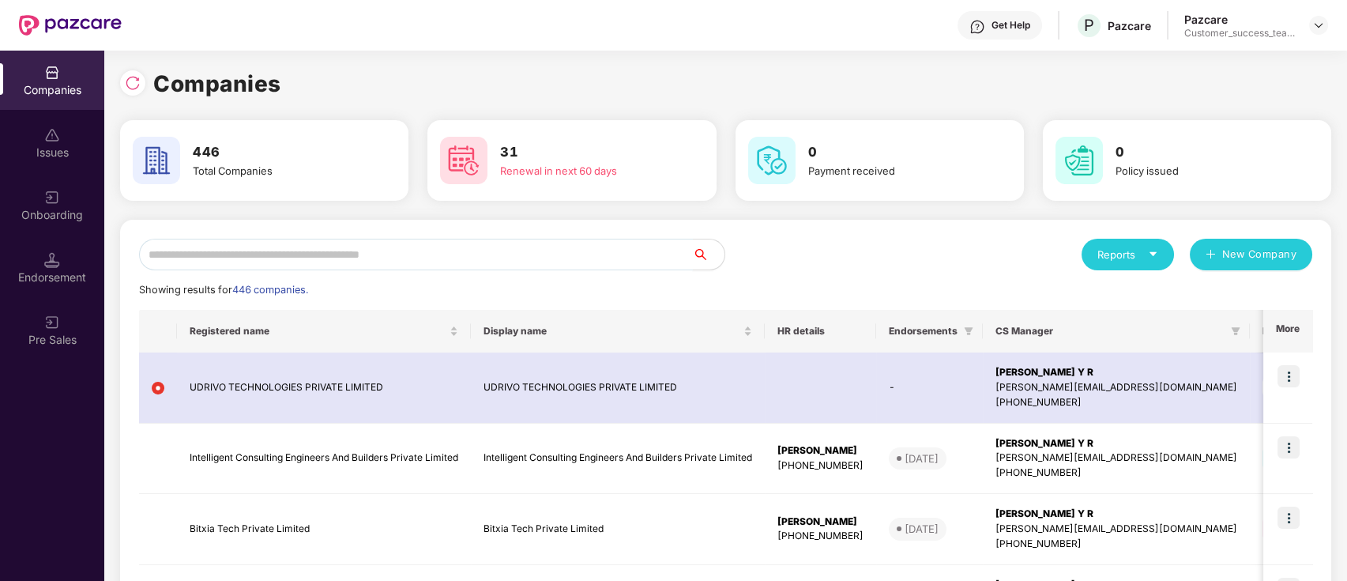
click at [424, 265] on input "text" at bounding box center [416, 255] width 554 height 32
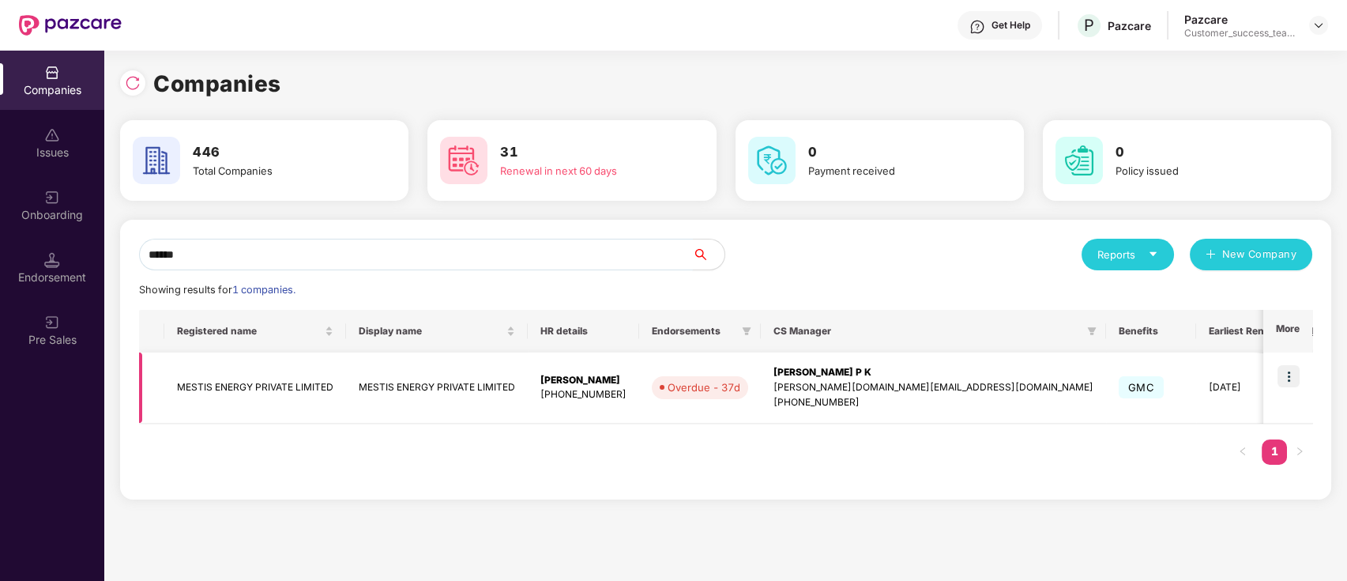
type input "******"
click at [1289, 379] on img at bounding box center [1289, 376] width 22 height 22
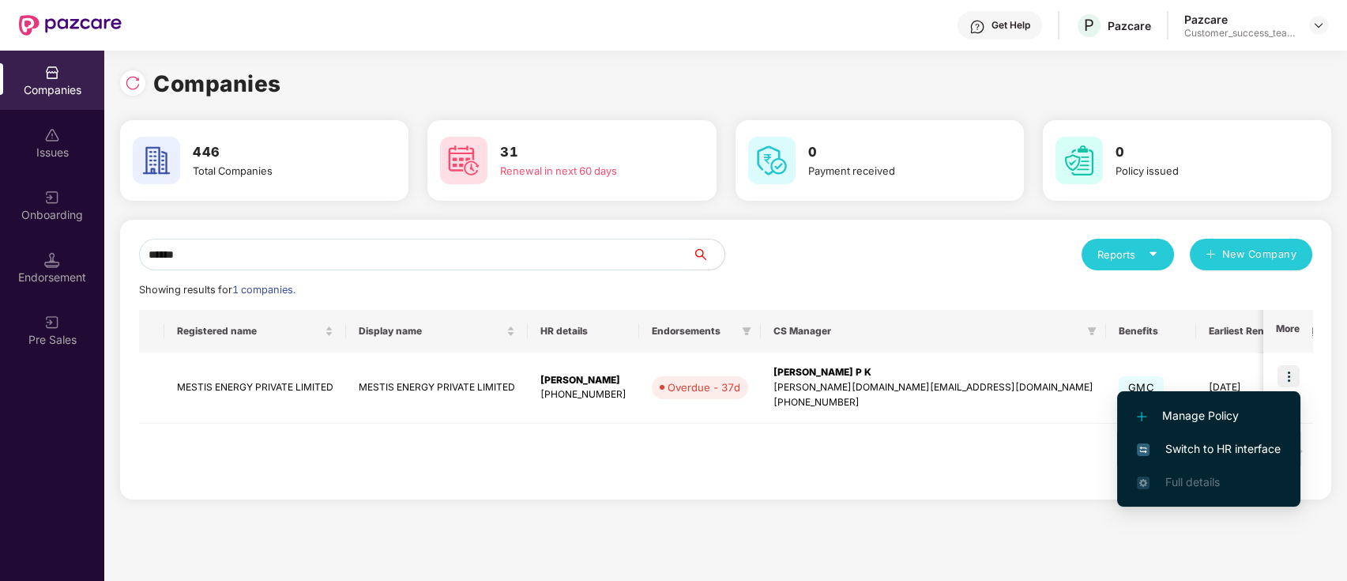
click at [1266, 454] on span "Switch to HR interface" at bounding box center [1209, 448] width 144 height 17
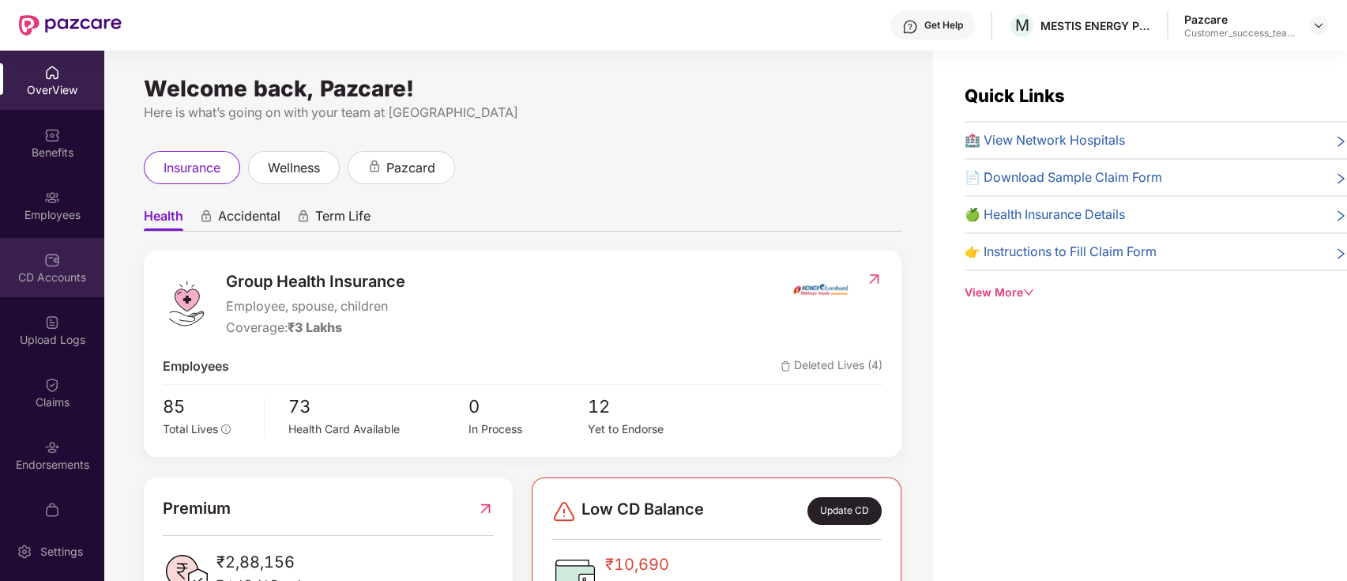
click at [49, 278] on div "CD Accounts" at bounding box center [52, 277] width 104 height 16
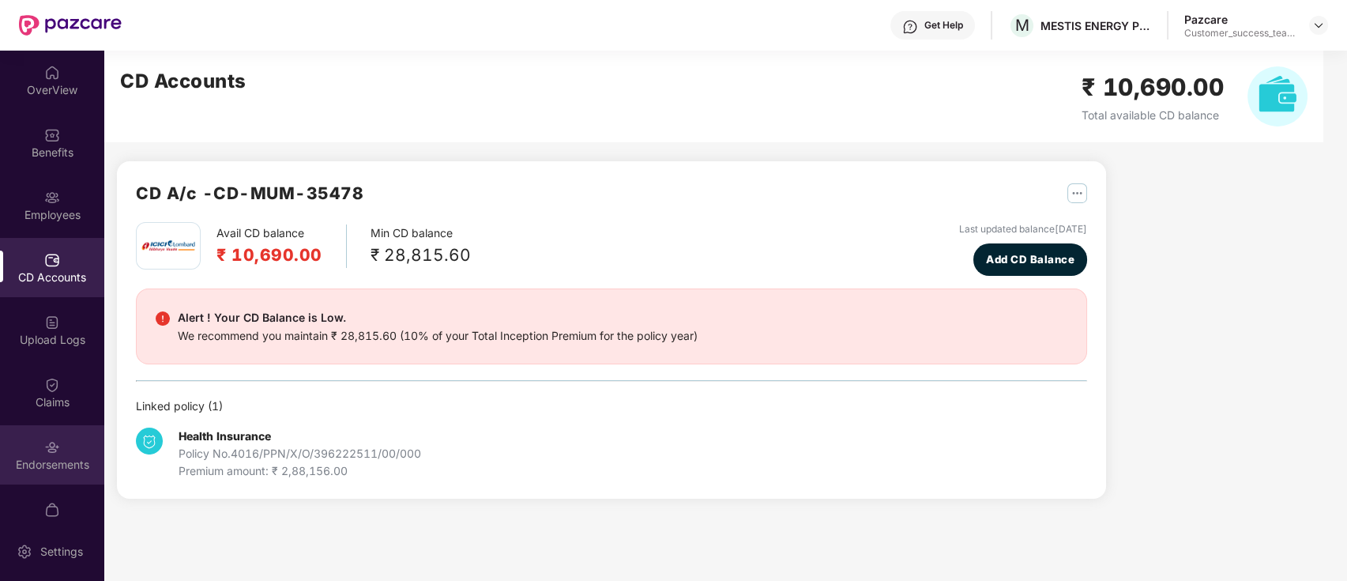
click at [51, 447] on img at bounding box center [52, 447] width 16 height 16
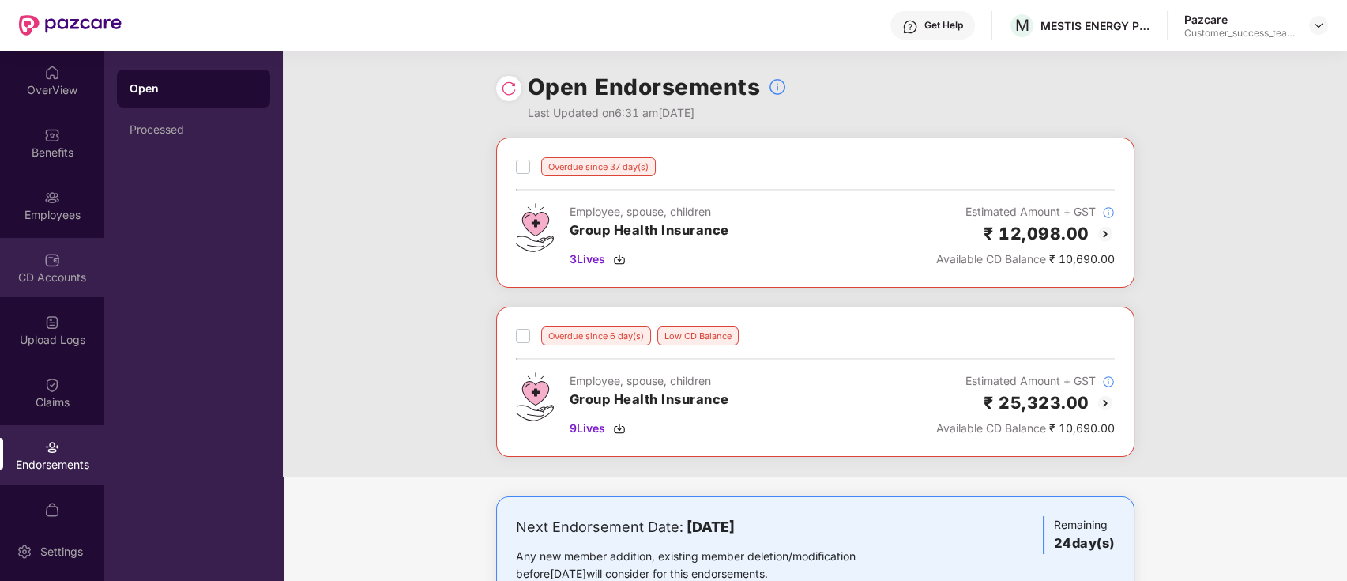
click at [53, 269] on div "CD Accounts" at bounding box center [52, 277] width 104 height 16
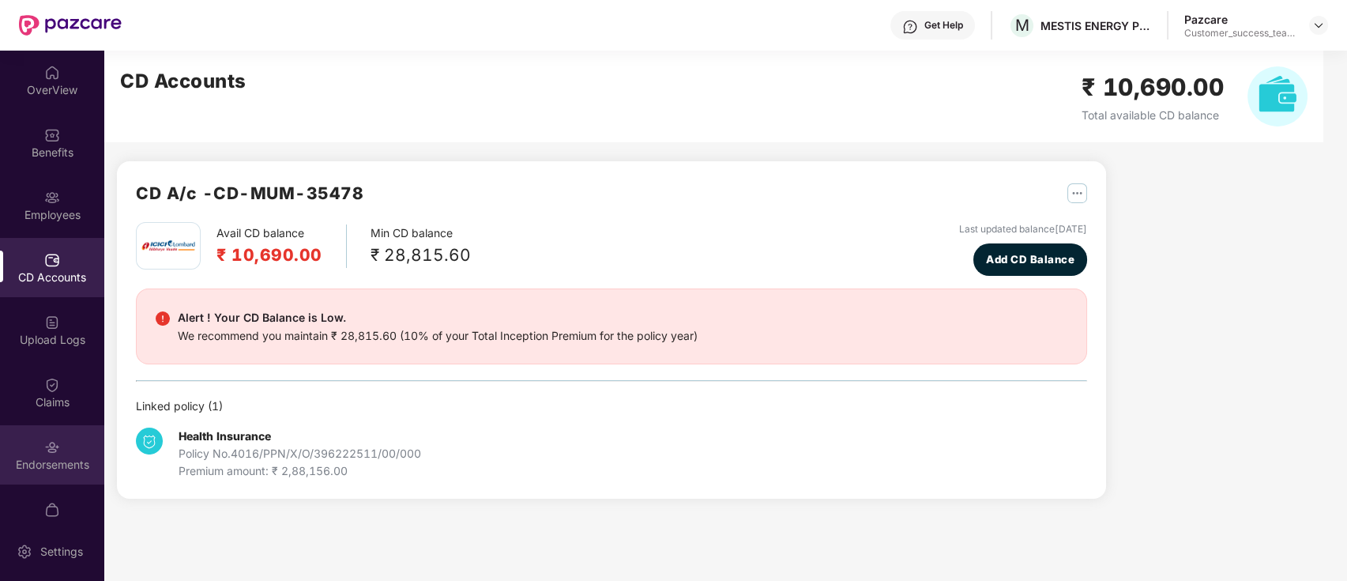
click at [46, 461] on div "Endorsements" at bounding box center [52, 465] width 104 height 16
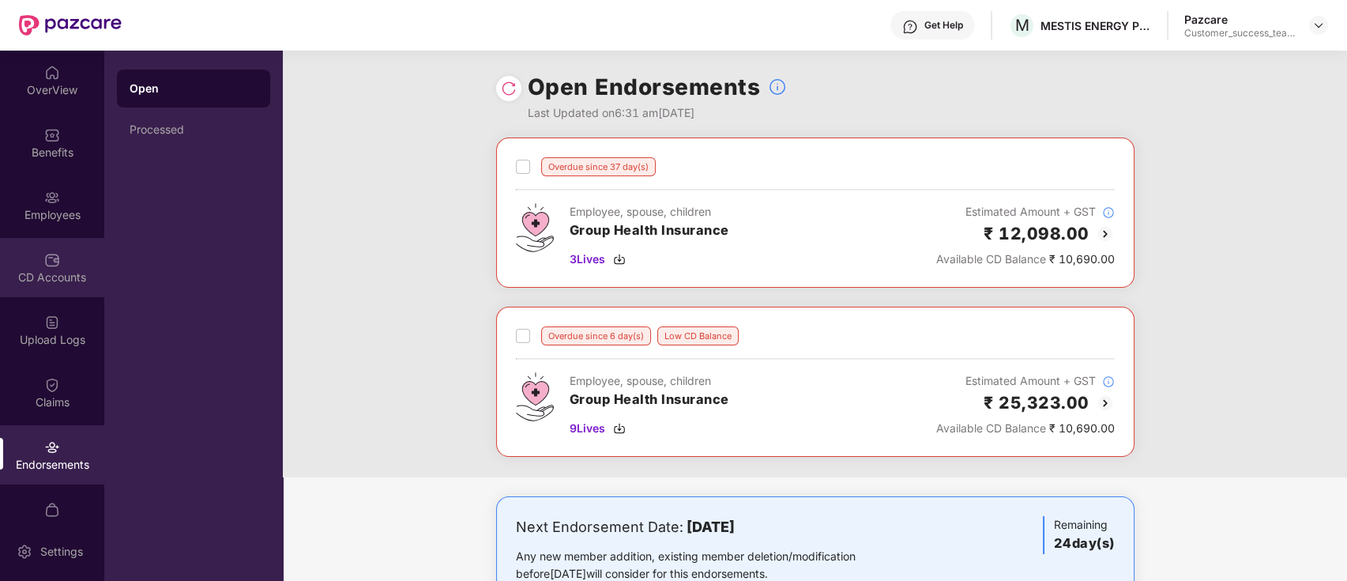
click at [69, 256] on div "CD Accounts" at bounding box center [52, 267] width 104 height 59
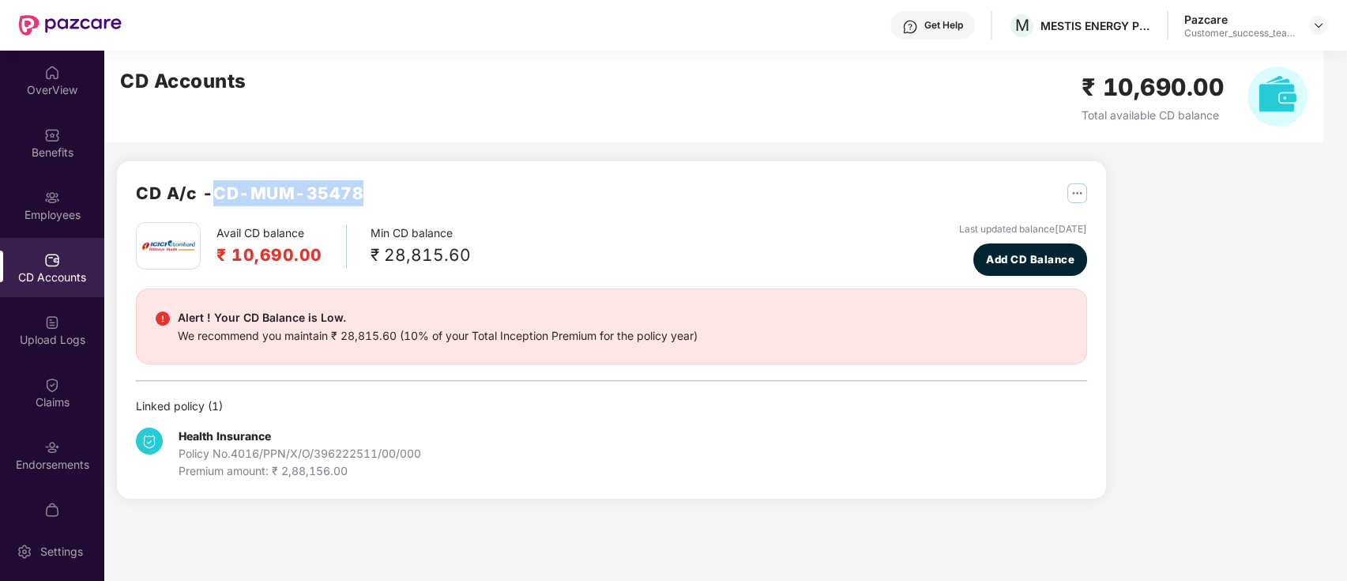
drag, startPoint x: 215, startPoint y: 191, endPoint x: 369, endPoint y: 196, distance: 154.2
click at [369, 196] on div "CD A/c - CD-MUM-35478" at bounding box center [612, 201] width 952 height 42
copy h2 "CD-MUM-35478"
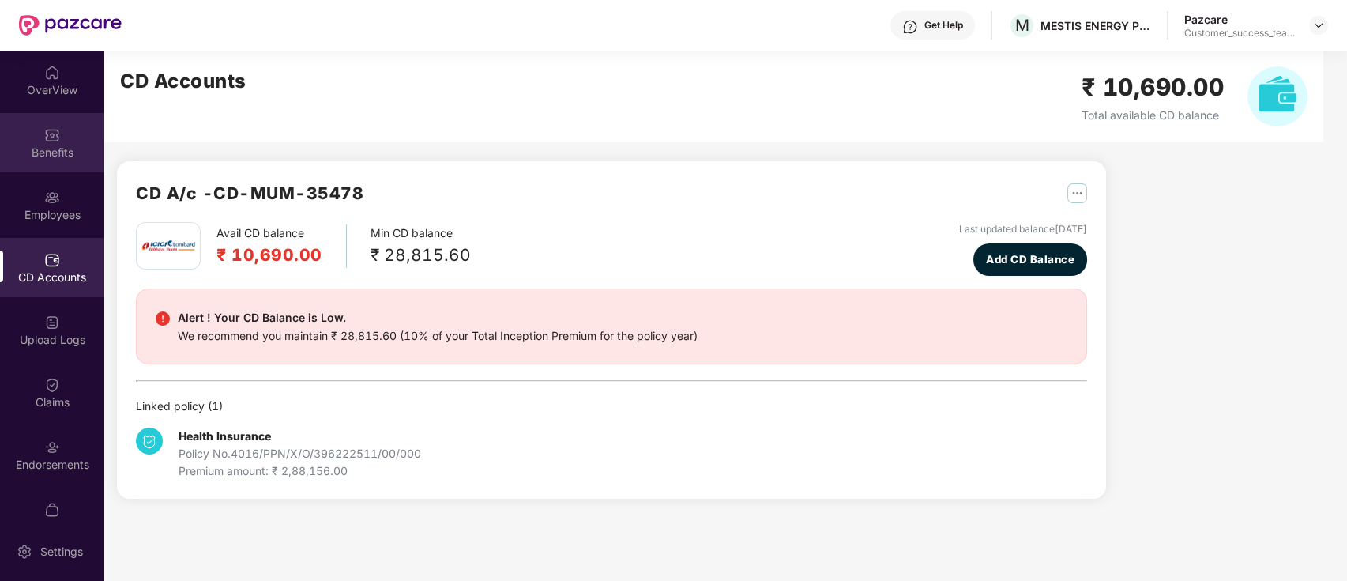
click at [62, 149] on div "Benefits" at bounding box center [52, 153] width 104 height 16
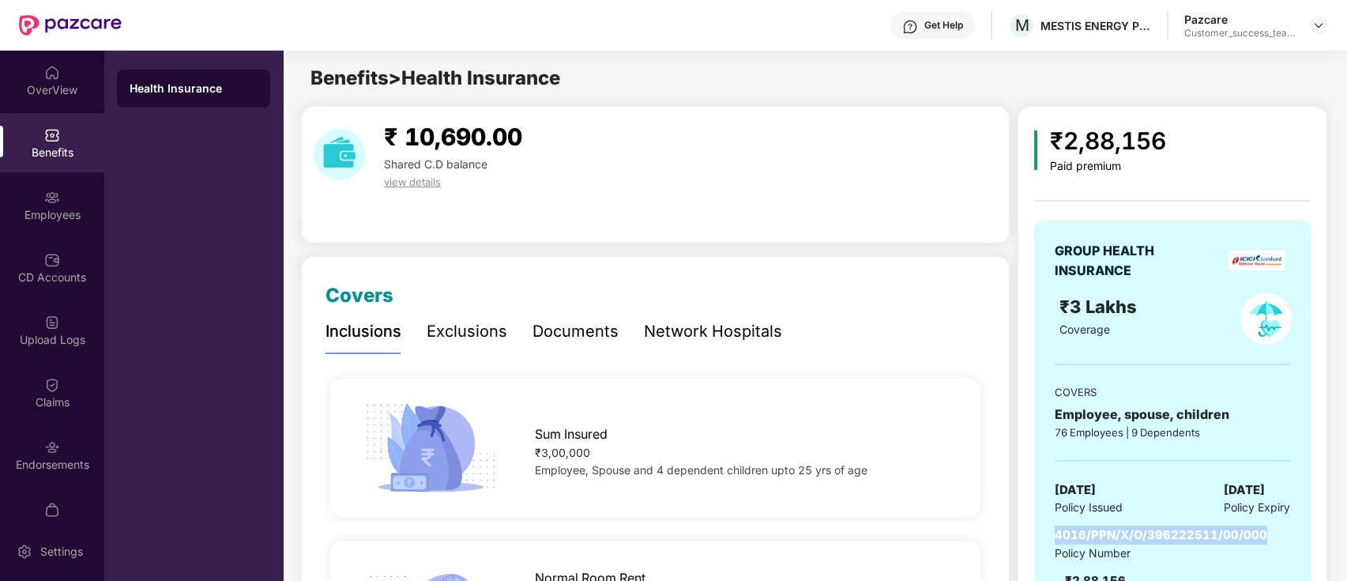
drag, startPoint x: 1269, startPoint y: 534, endPoint x: 1048, endPoint y: 535, distance: 221.3
click at [1048, 535] on div "GROUP HEALTH INSURANCE ₹3 Lakhs Coverage COVERS Employee, spouse, children 76 E…" at bounding box center [1173, 424] width 277 height 408
copy span "4016/PPN/X/O/396222511/00/000"
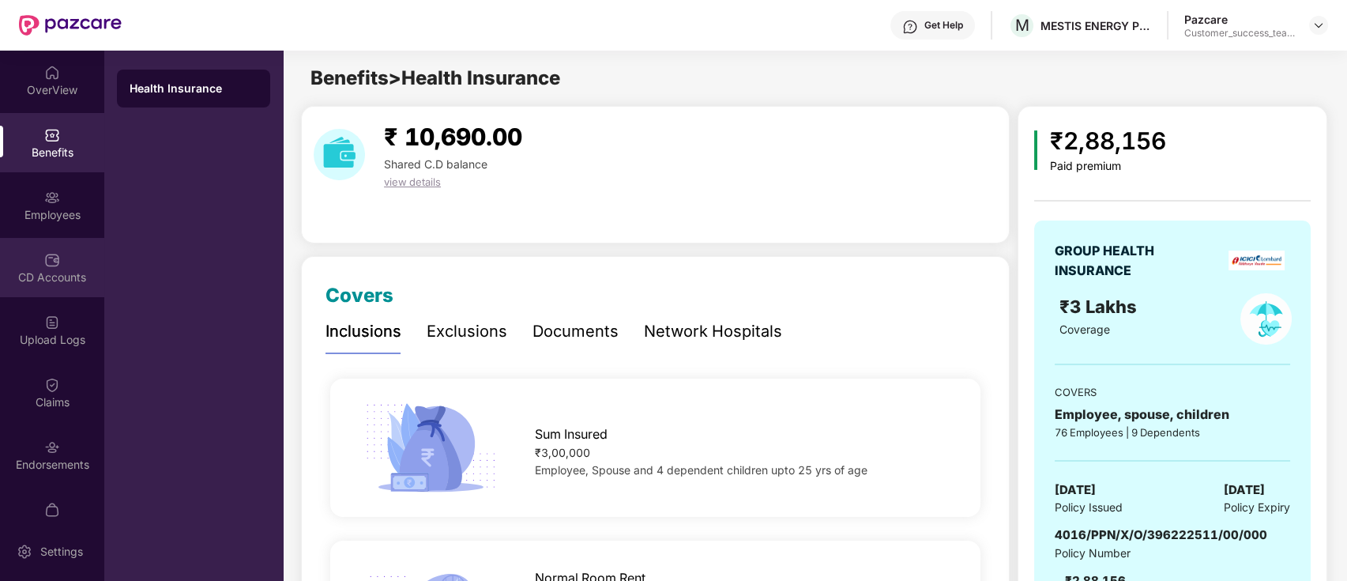
click at [33, 262] on div "CD Accounts" at bounding box center [52, 267] width 104 height 59
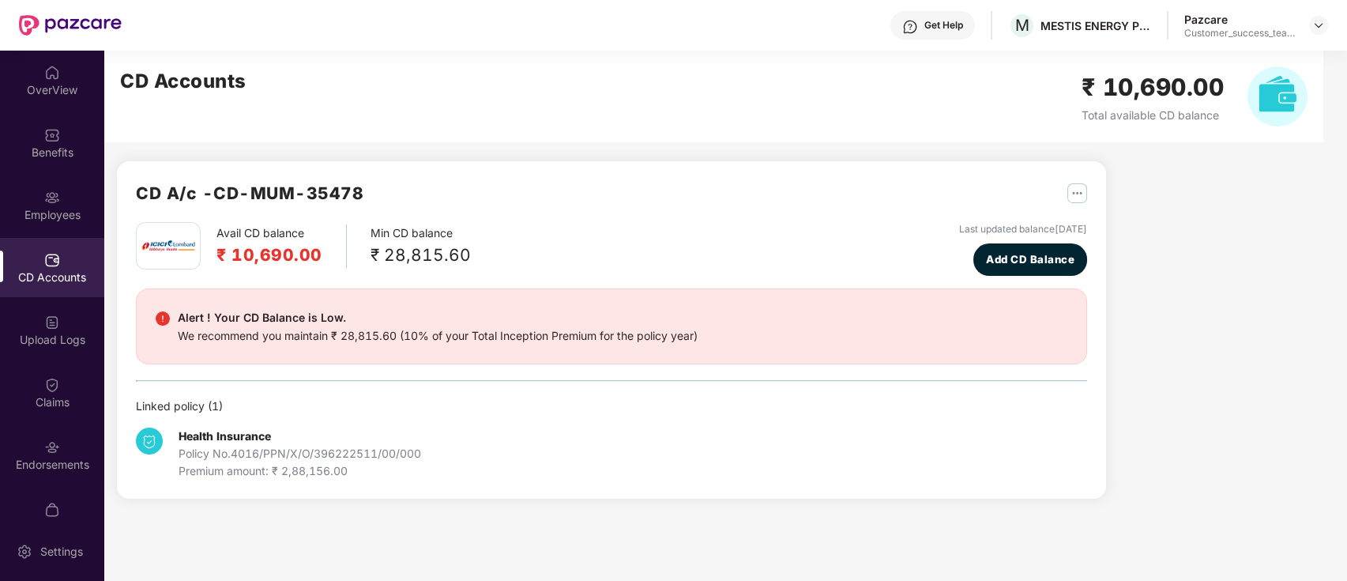
click at [225, 316] on div "Alert ! Your CD Balance is Low." at bounding box center [438, 317] width 520 height 19
click at [1081, 193] on img "button" at bounding box center [1078, 193] width 20 height 20
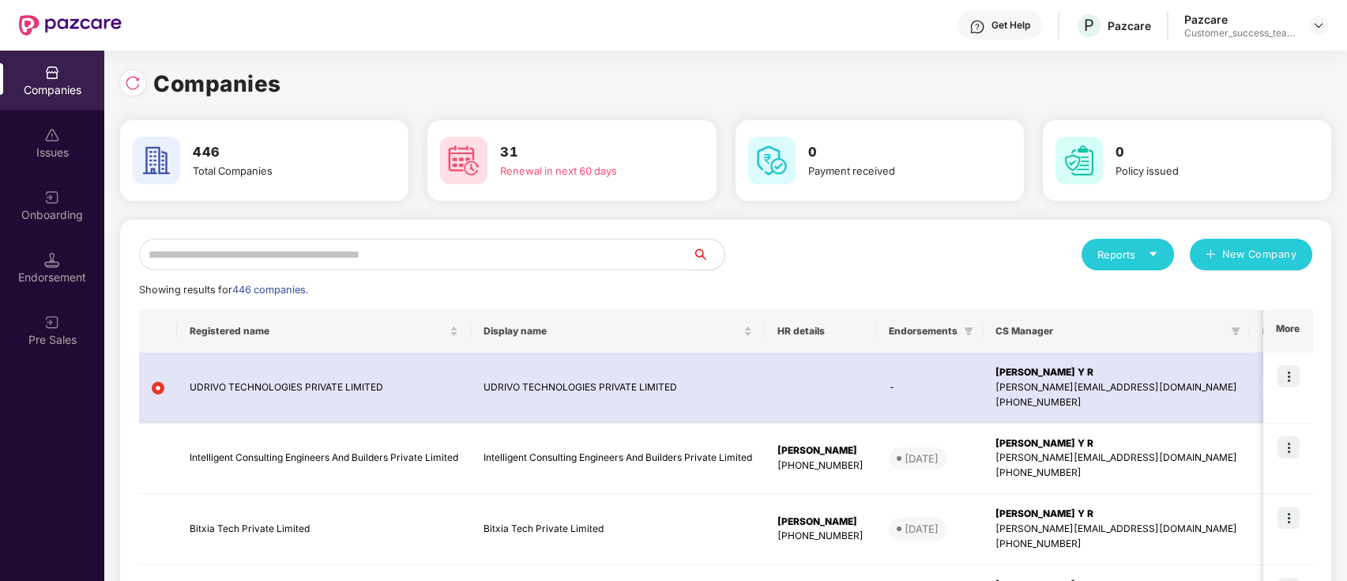
click at [368, 257] on input "text" at bounding box center [416, 255] width 554 height 32
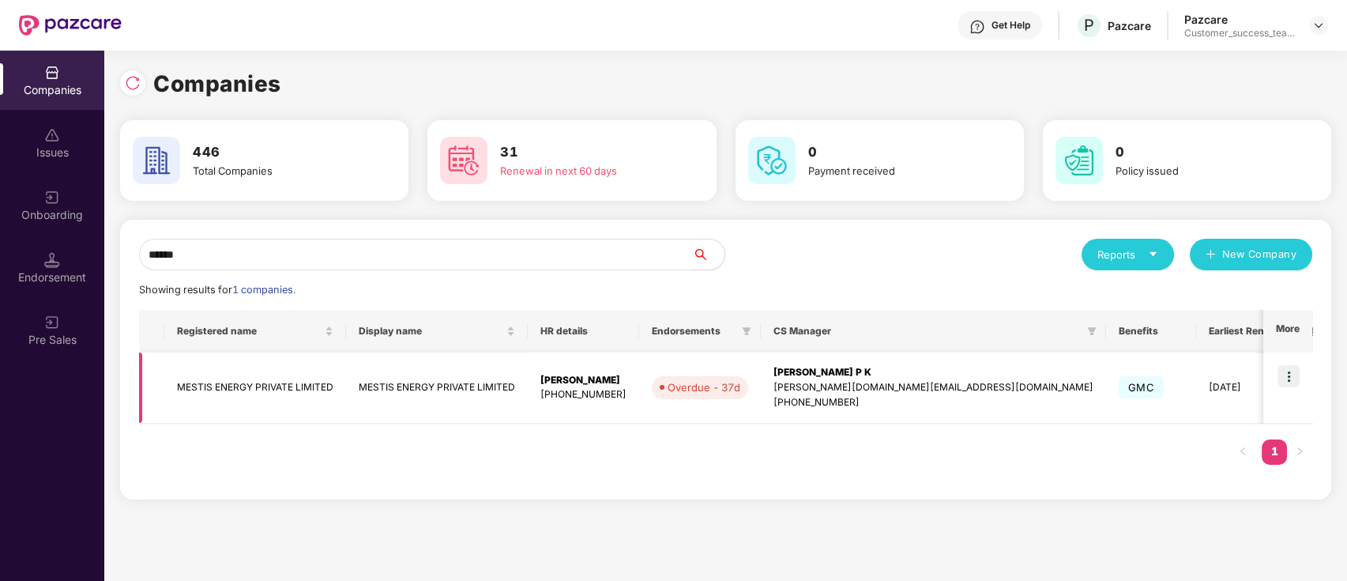
type input "******"
click at [1296, 371] on img at bounding box center [1289, 376] width 22 height 22
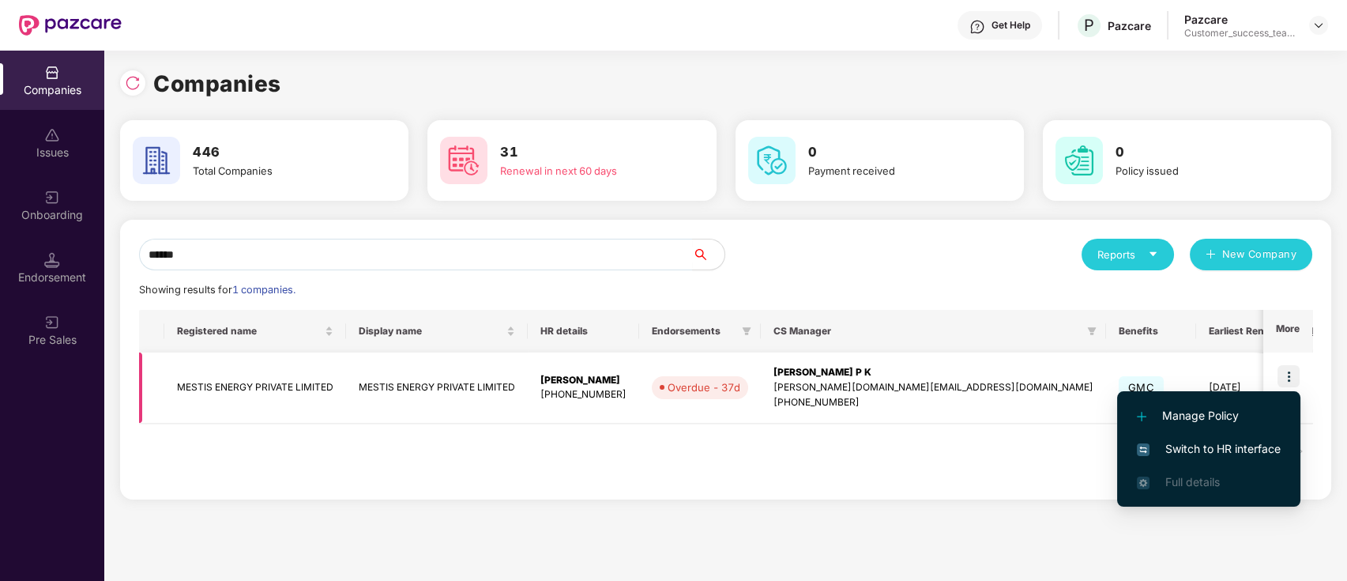
click at [349, 397] on td "MESTIS ENERGY PRIVATE LIMITED" at bounding box center [437, 387] width 182 height 71
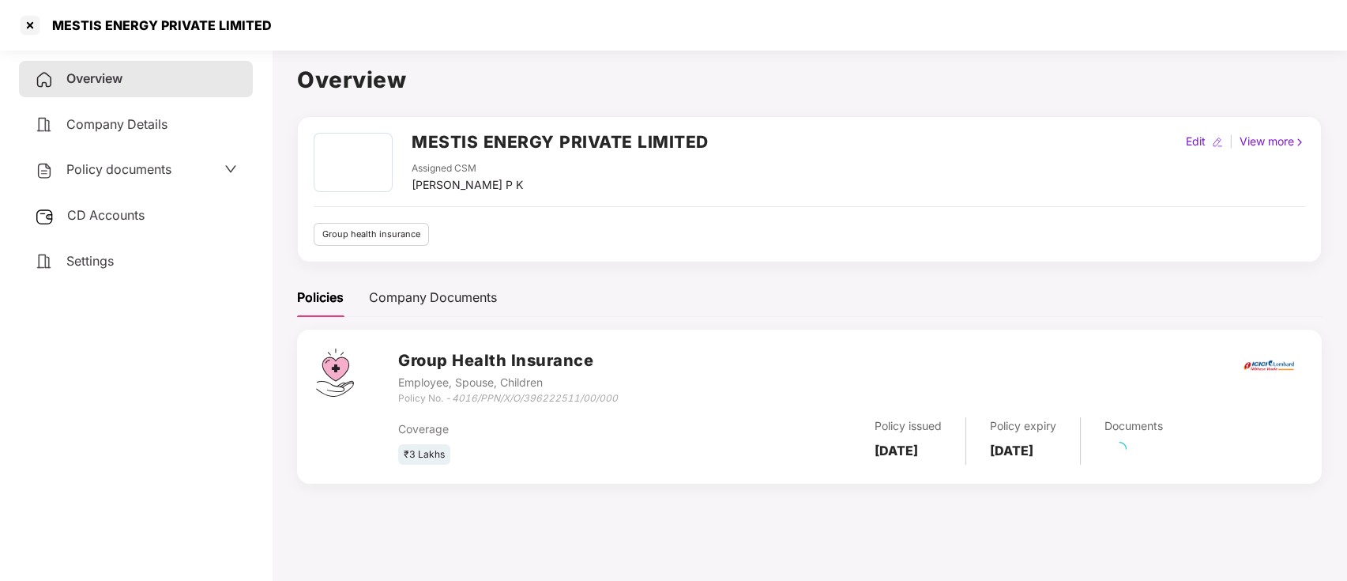
click at [129, 205] on div "CD Accounts" at bounding box center [136, 216] width 234 height 36
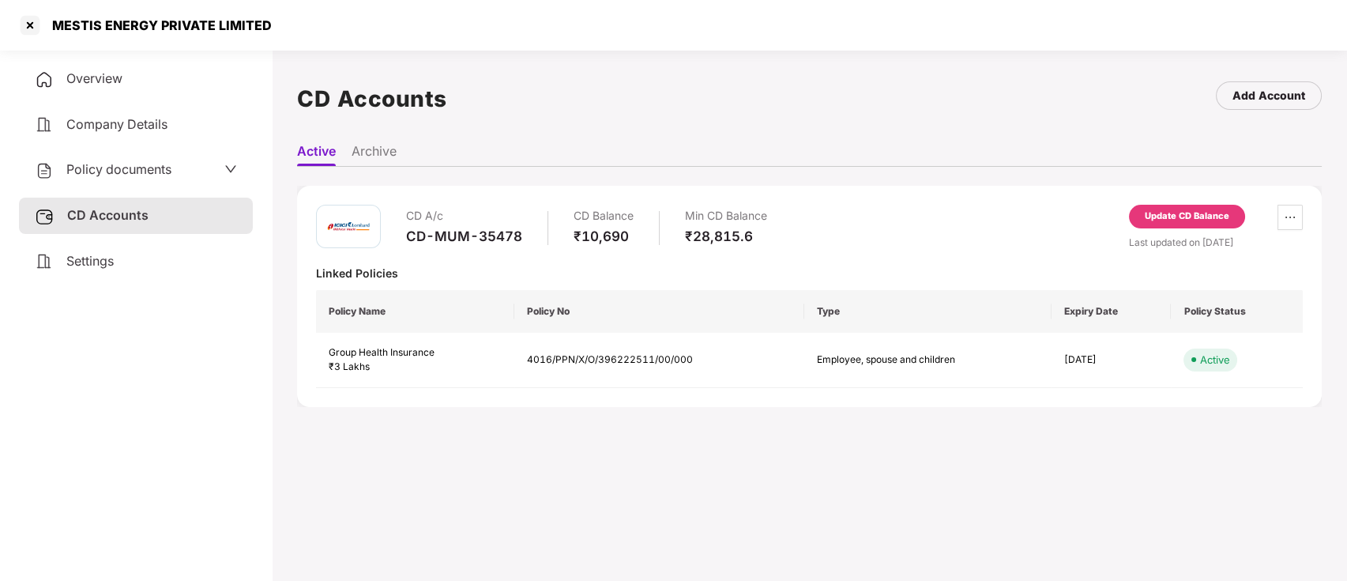
click at [1182, 224] on div "Update CD Balance" at bounding box center [1187, 217] width 116 height 24
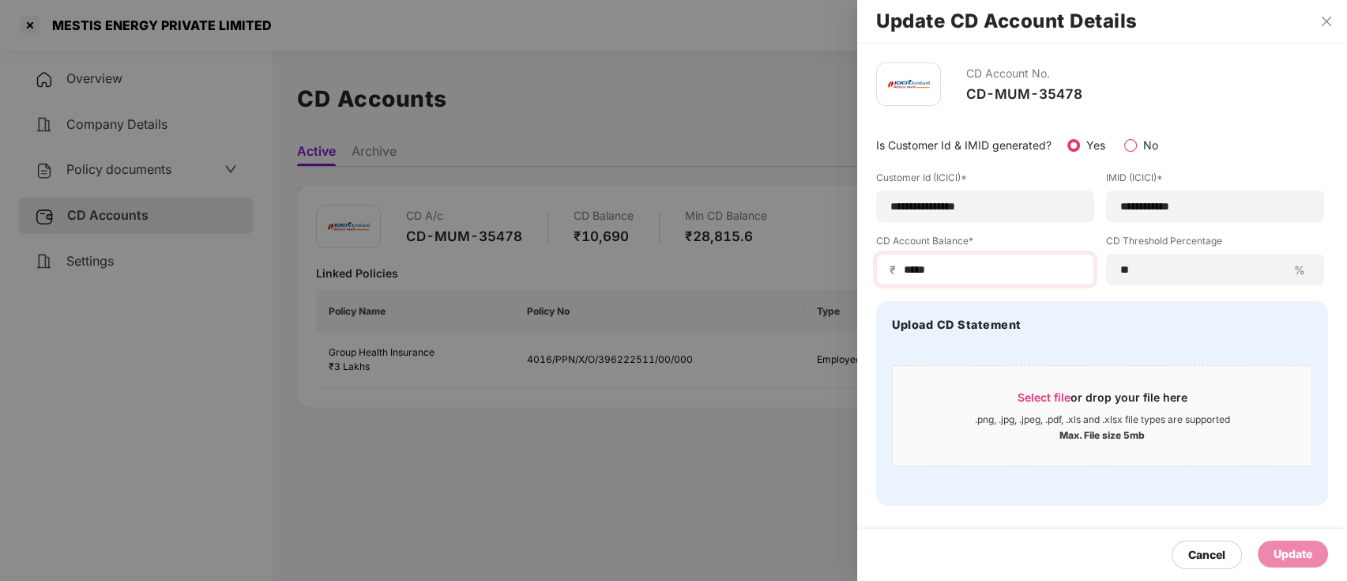
click at [1002, 260] on div "₹ *****" at bounding box center [985, 270] width 218 height 32
click at [999, 264] on input "*****" at bounding box center [992, 270] width 179 height 17
type input "*"
type input "****"
click at [1295, 561] on div "Update" at bounding box center [1293, 553] width 39 height 17
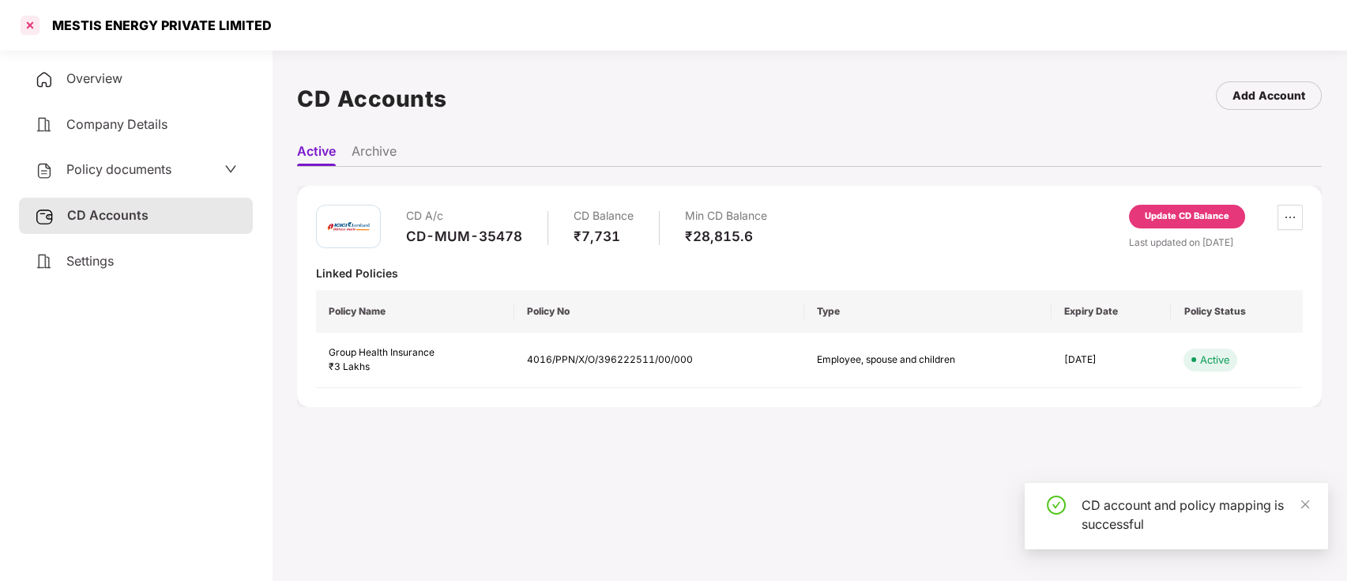
click at [30, 16] on div at bounding box center [29, 25] width 25 height 25
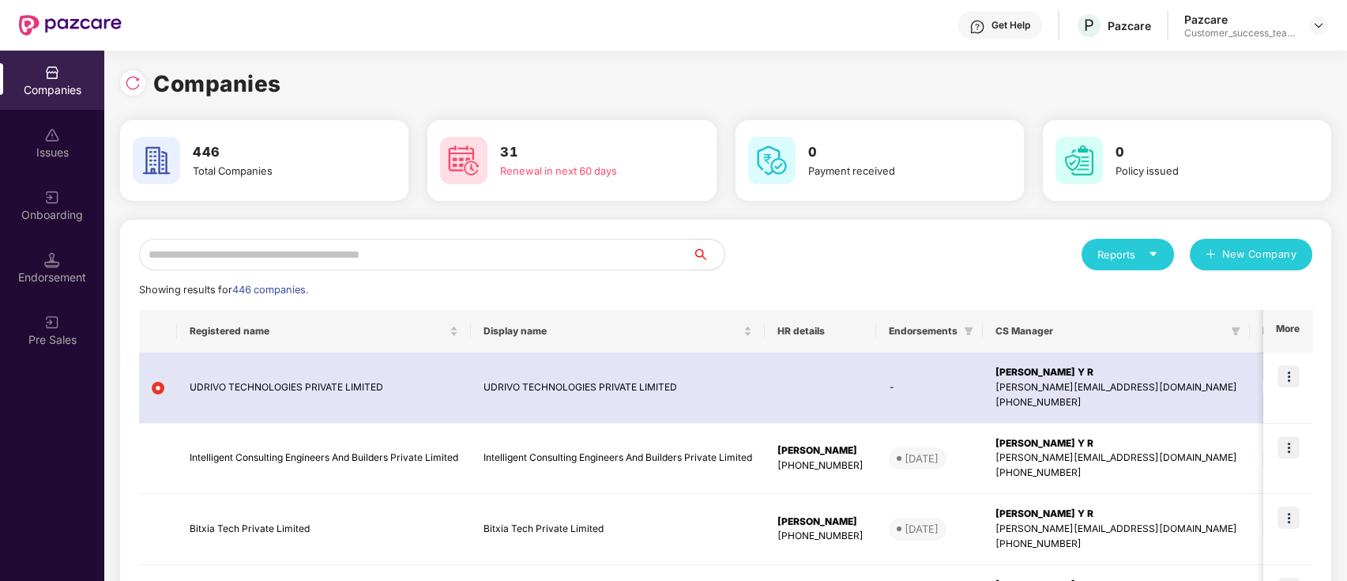
click at [443, 243] on input "text" at bounding box center [416, 255] width 554 height 32
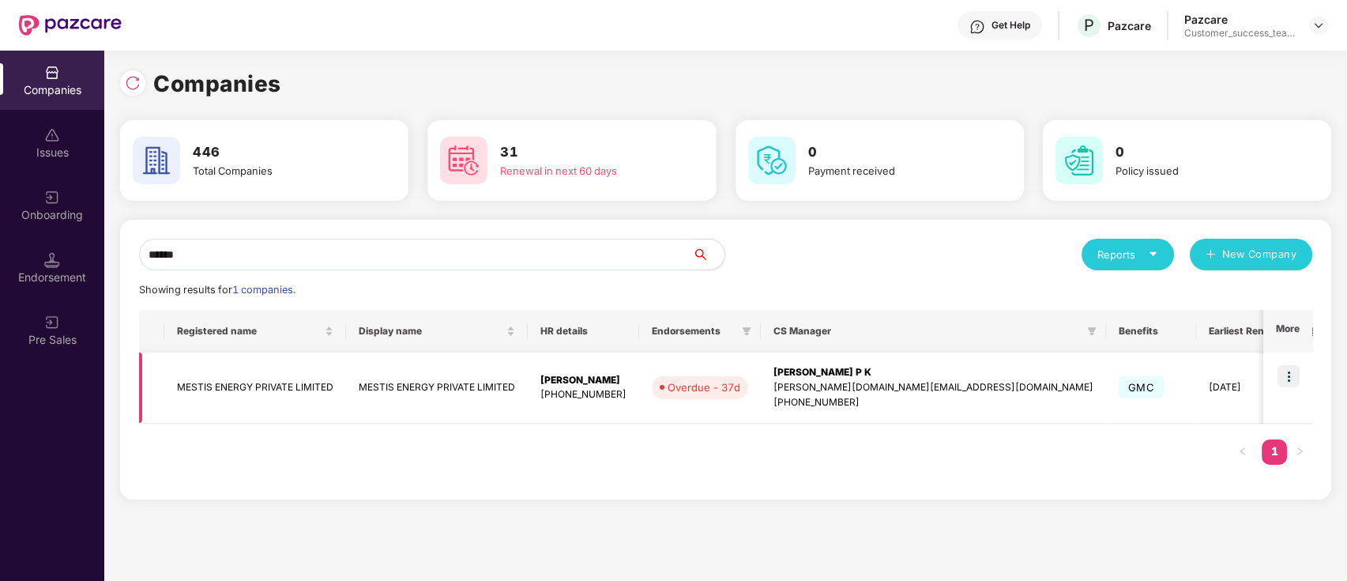
type input "******"
click at [1284, 375] on img at bounding box center [1289, 376] width 22 height 22
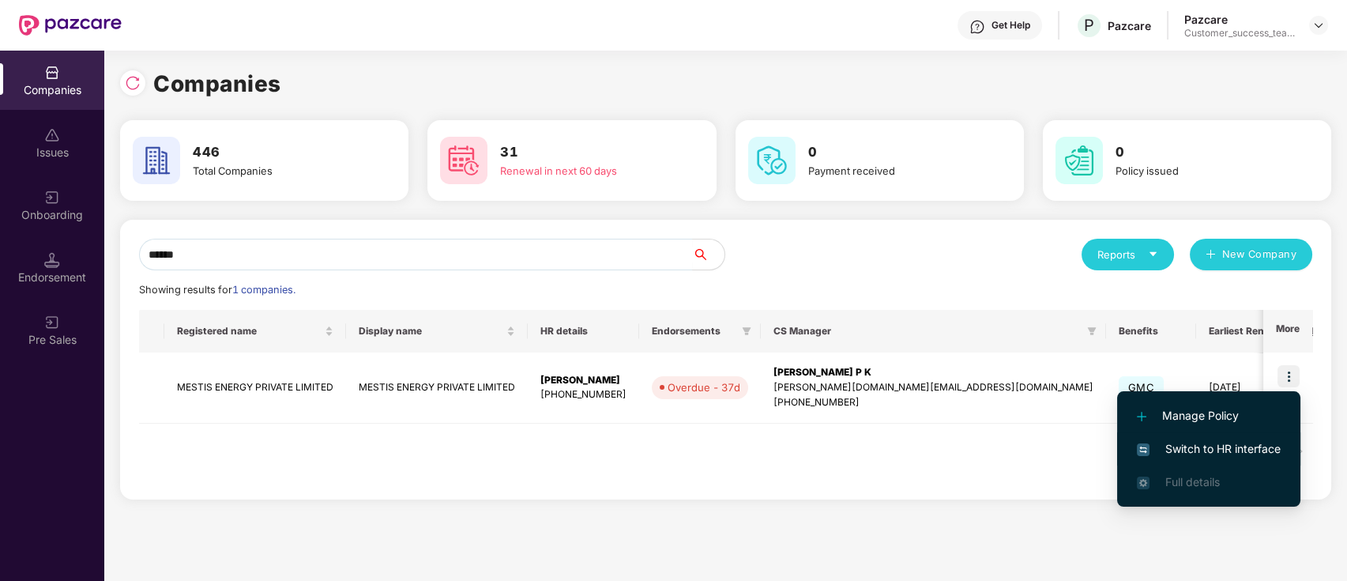
click at [1268, 458] on li "Switch to HR interface" at bounding box center [1208, 448] width 183 height 33
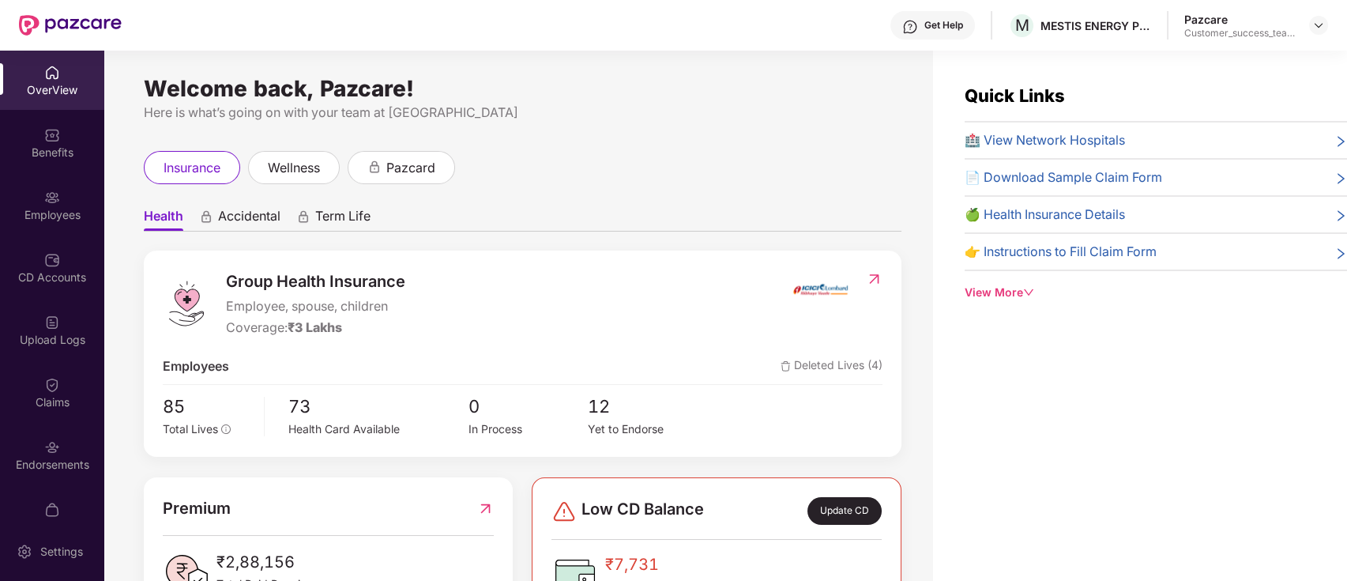
click at [57, 470] on div "Endorsements" at bounding box center [52, 465] width 104 height 16
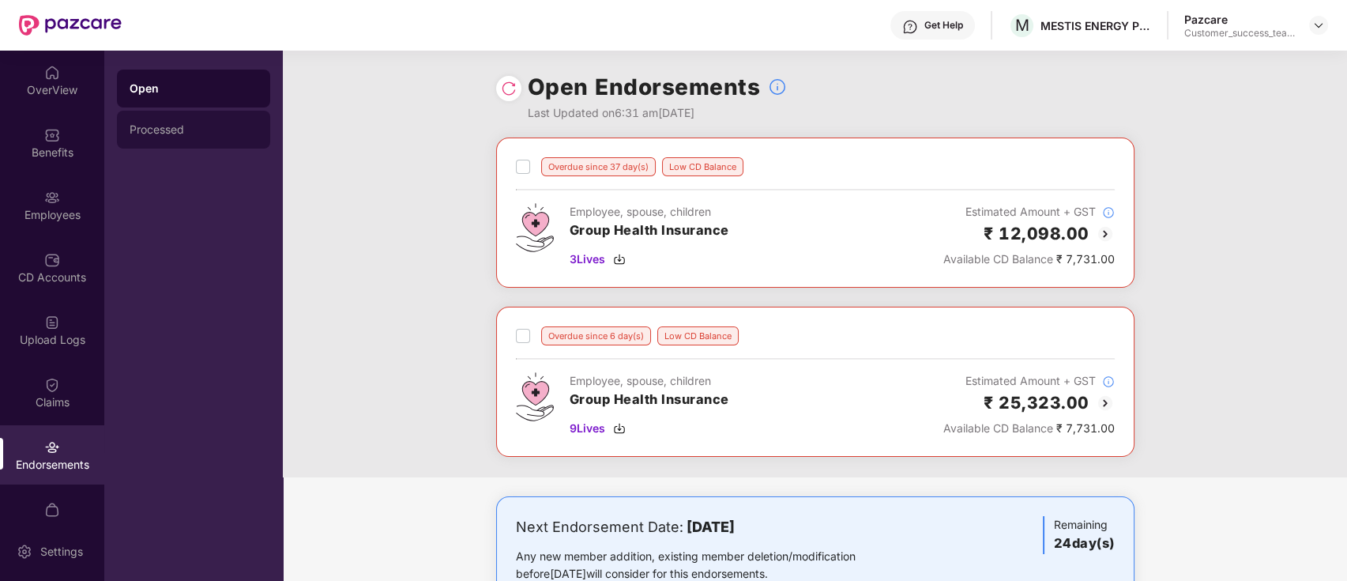
click at [164, 130] on div "Processed" at bounding box center [194, 129] width 128 height 13
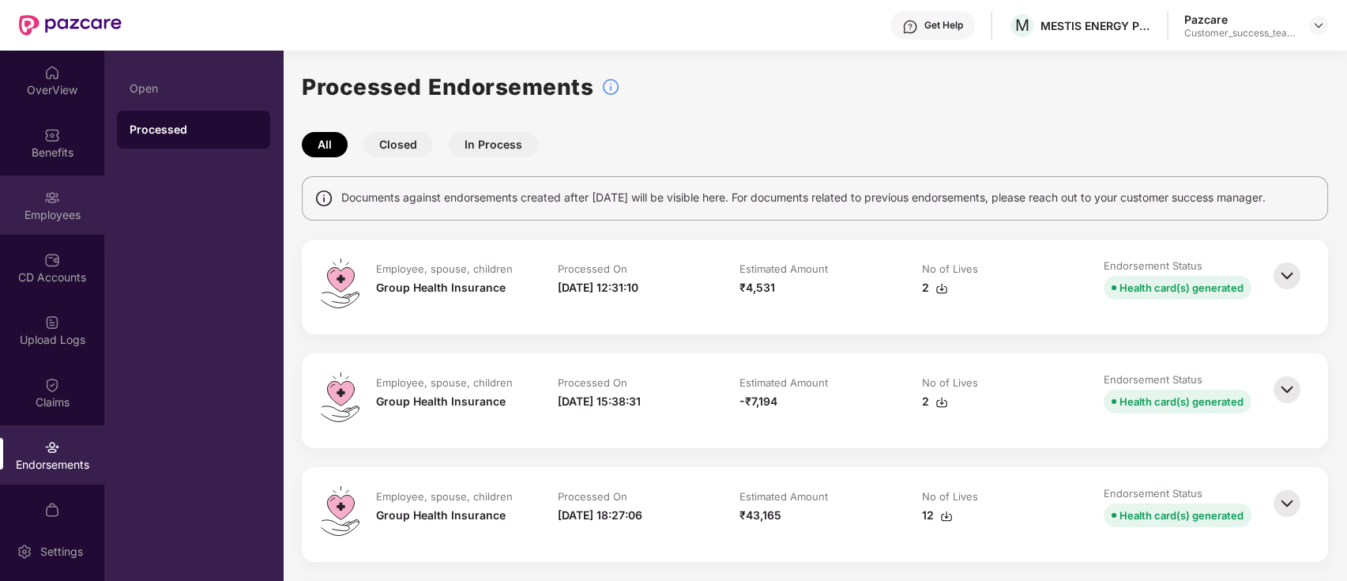
click at [48, 193] on img at bounding box center [52, 198] width 16 height 16
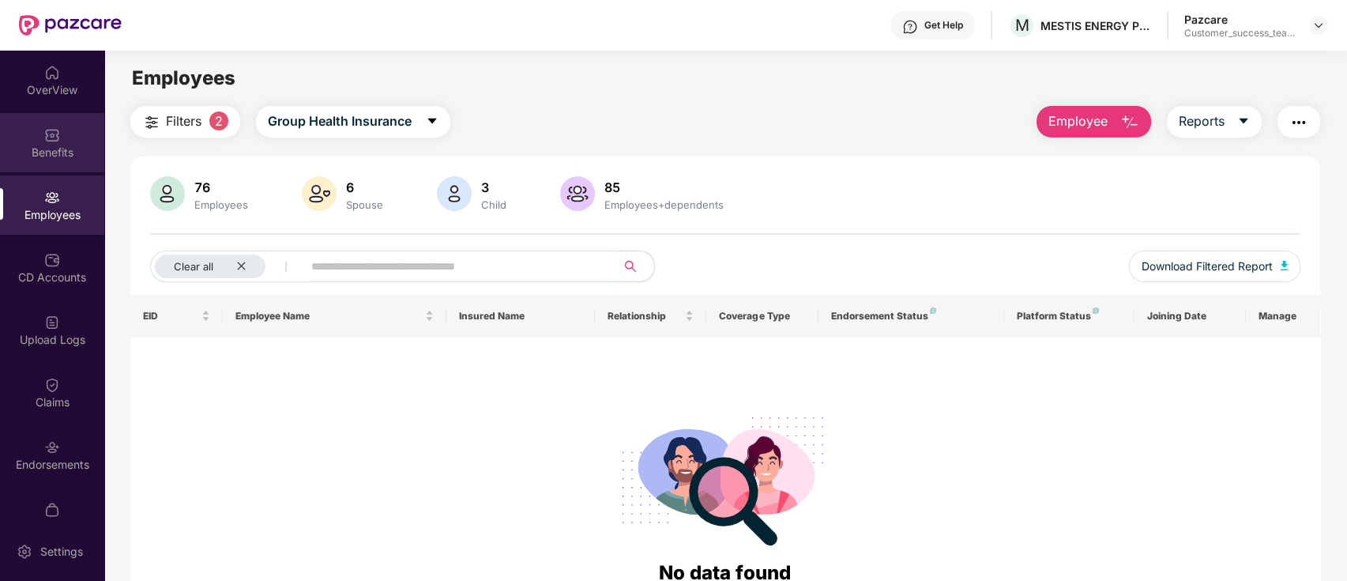
click at [53, 165] on div "Benefits" at bounding box center [52, 142] width 104 height 59
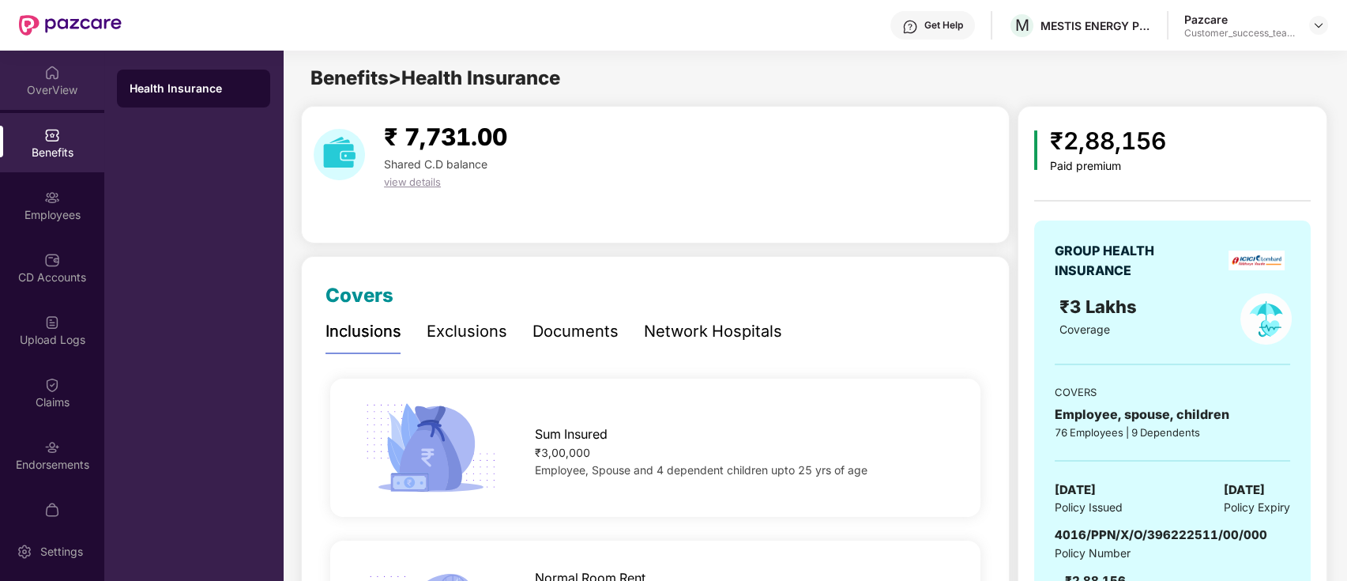
click at [82, 98] on div "OverView" at bounding box center [52, 80] width 104 height 59
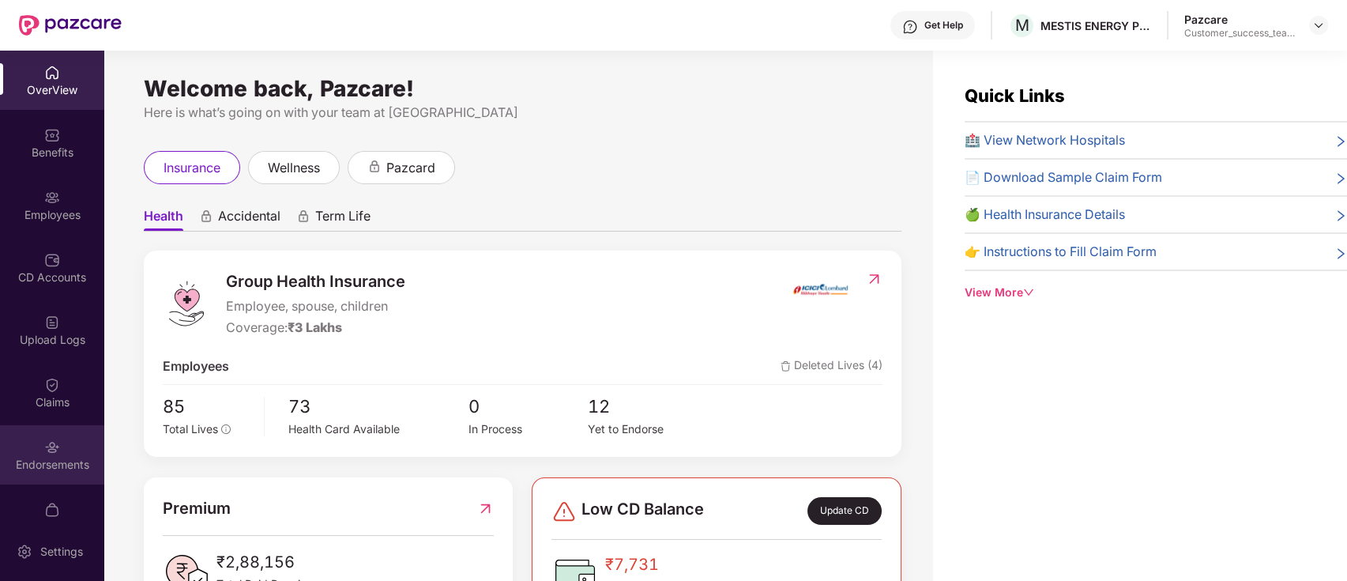
click at [6, 465] on div "Endorsements" at bounding box center [52, 465] width 104 height 16
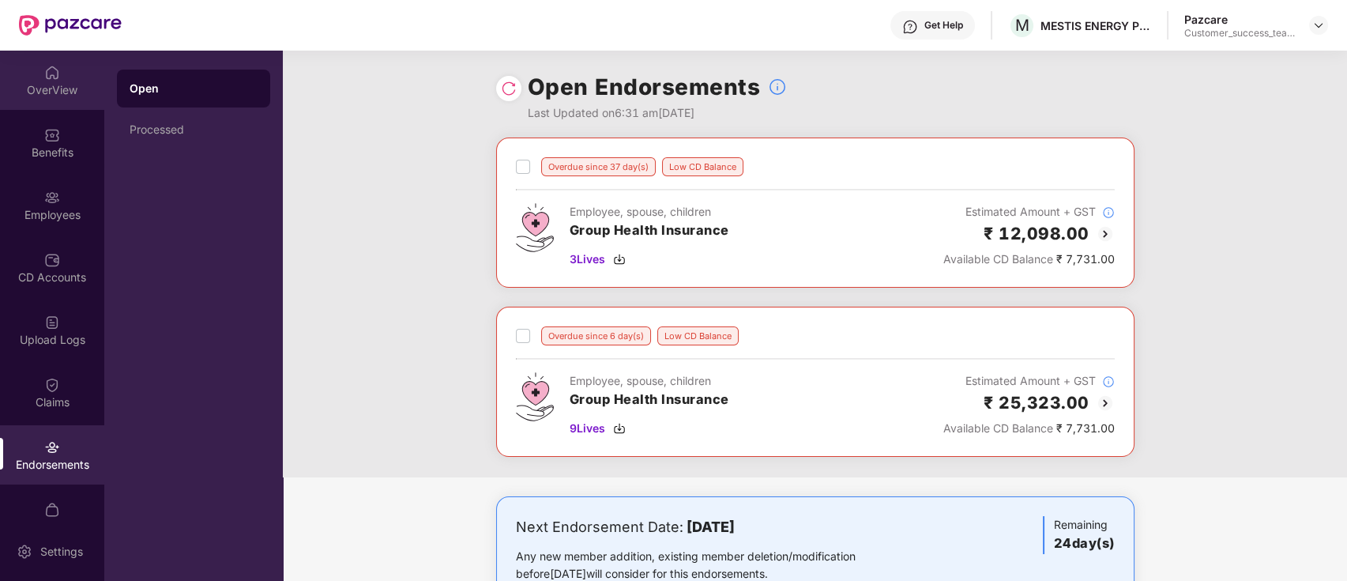
click at [47, 85] on div "OverView" at bounding box center [52, 90] width 104 height 16
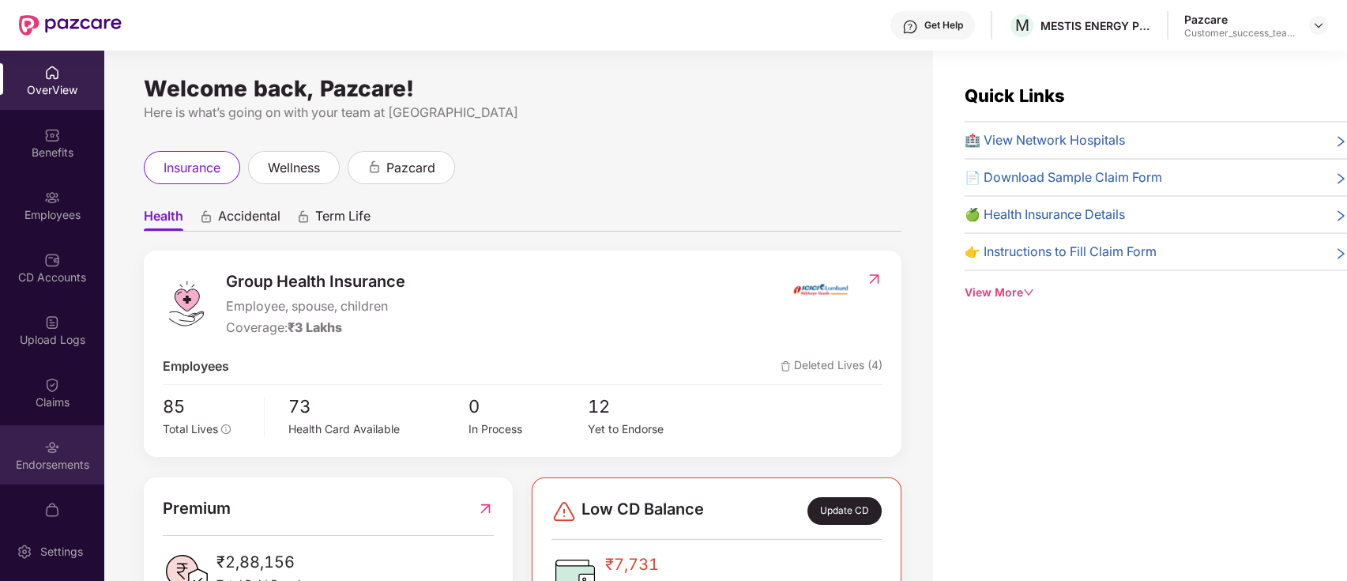
click at [63, 465] on div "Endorsements" at bounding box center [52, 465] width 104 height 16
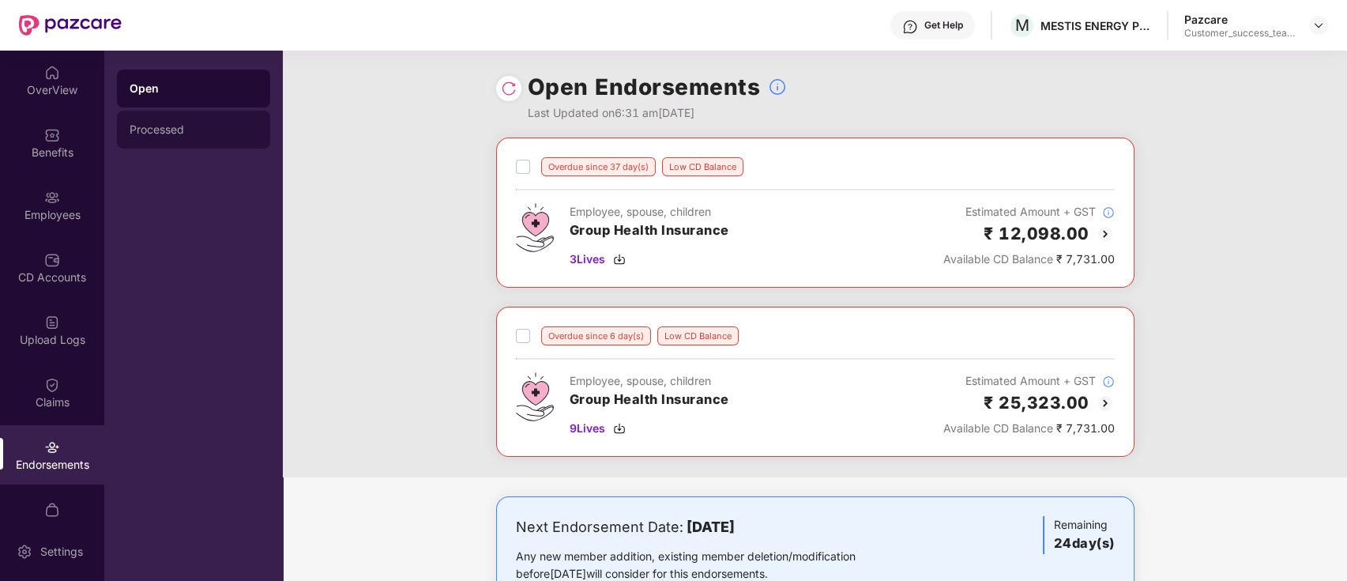
click at [156, 134] on div "Processed" at bounding box center [194, 129] width 128 height 13
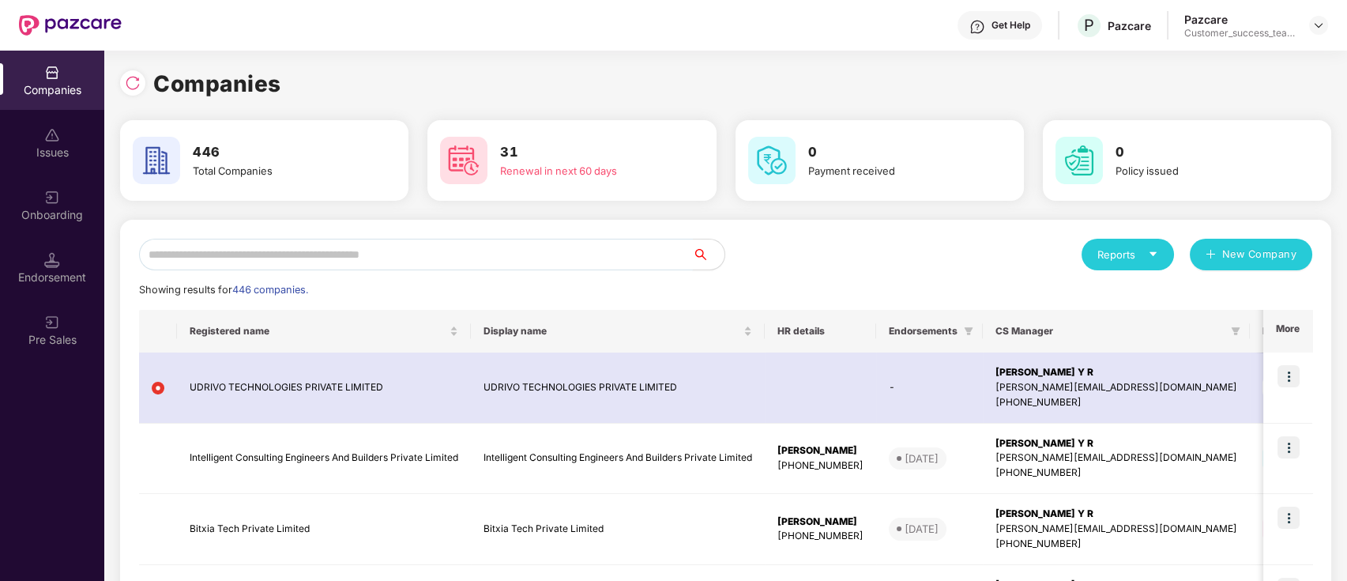
click at [473, 257] on input "text" at bounding box center [416, 255] width 554 height 32
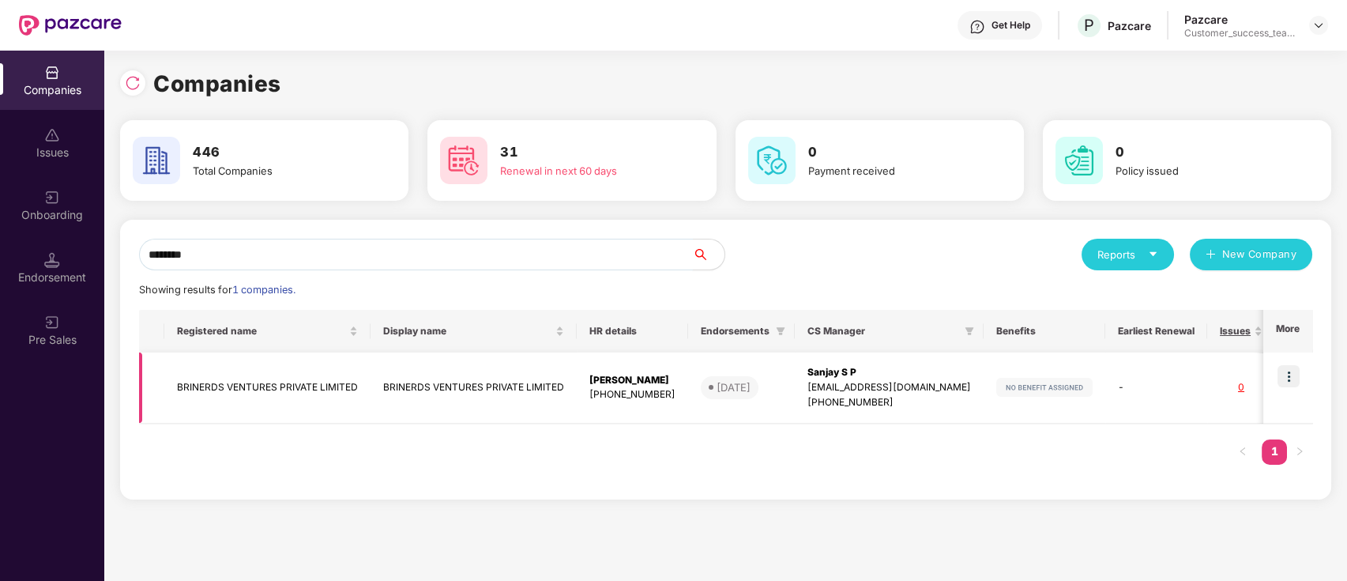
type input "********"
click at [529, 396] on td "BRINERDS VENTURES PRIVATE LIMITED" at bounding box center [474, 387] width 206 height 71
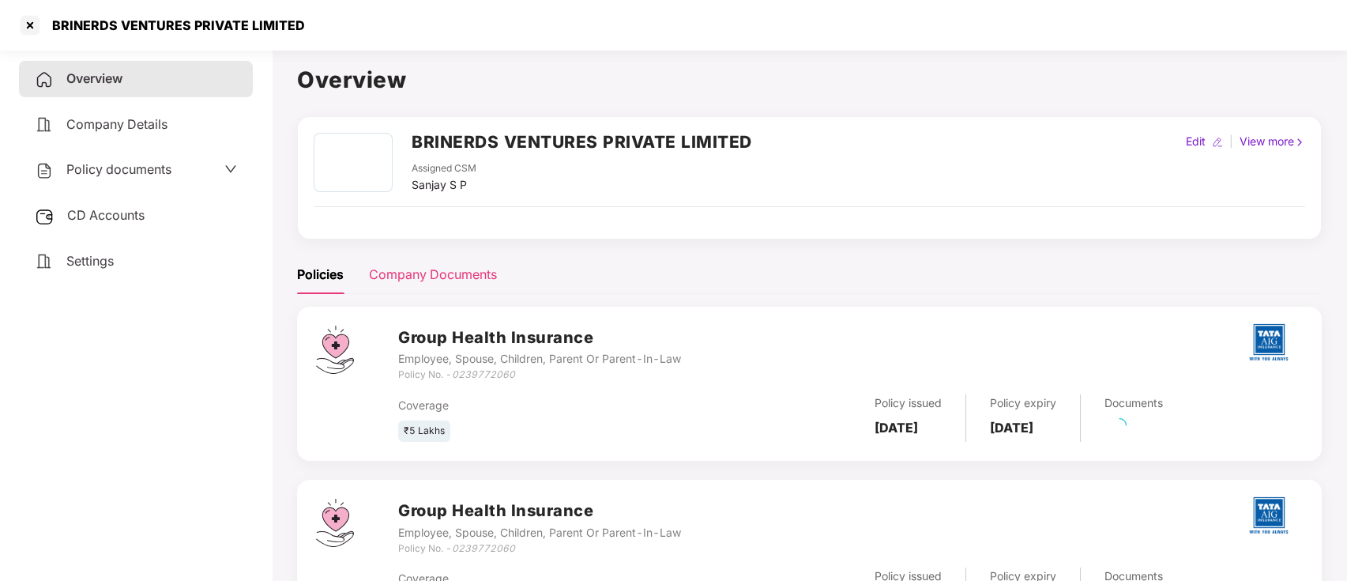
click at [433, 282] on div "Company Documents" at bounding box center [433, 275] width 128 height 20
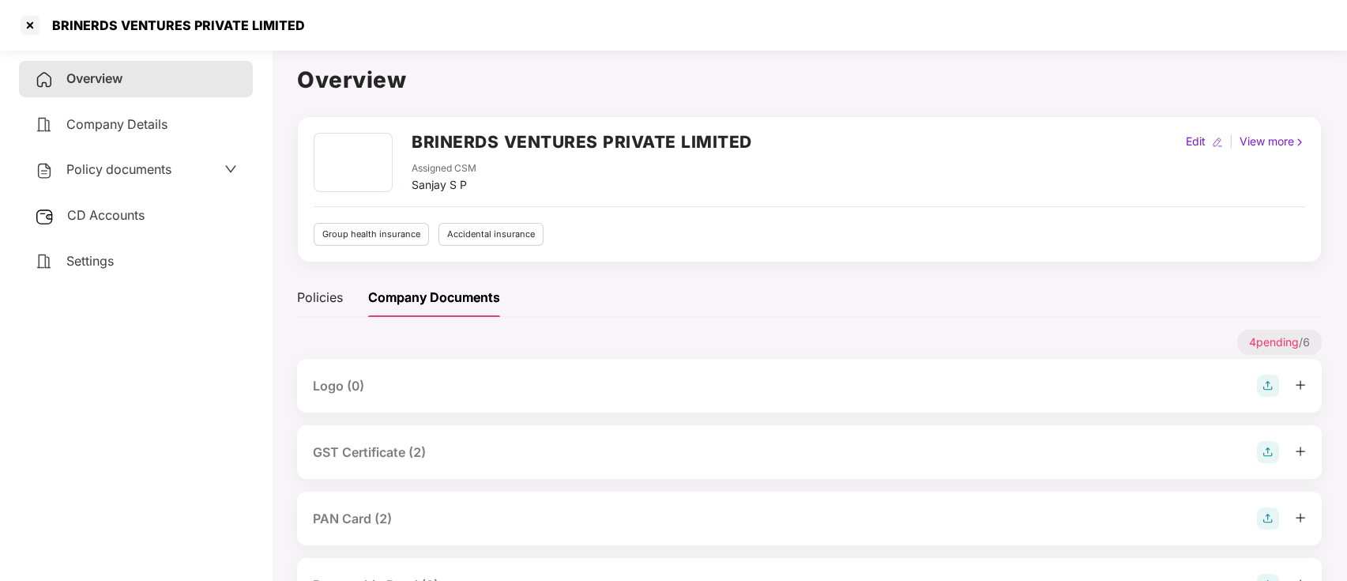
scroll to position [105, 0]
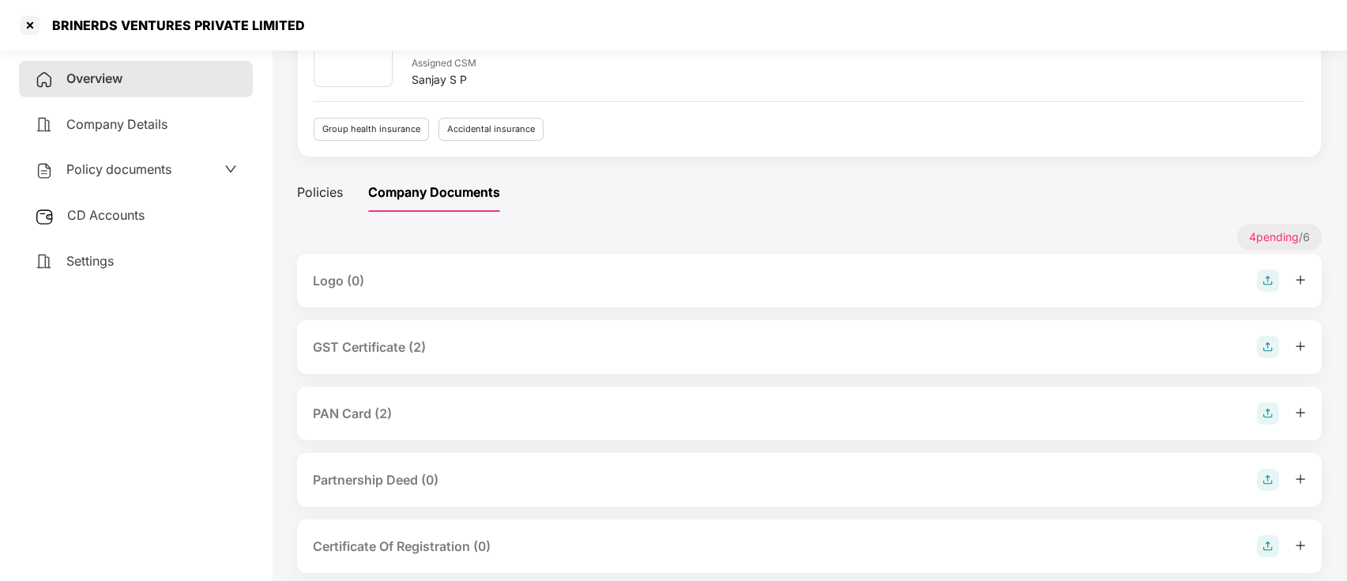
click at [375, 420] on div "PAN Card (2)" at bounding box center [352, 414] width 79 height 20
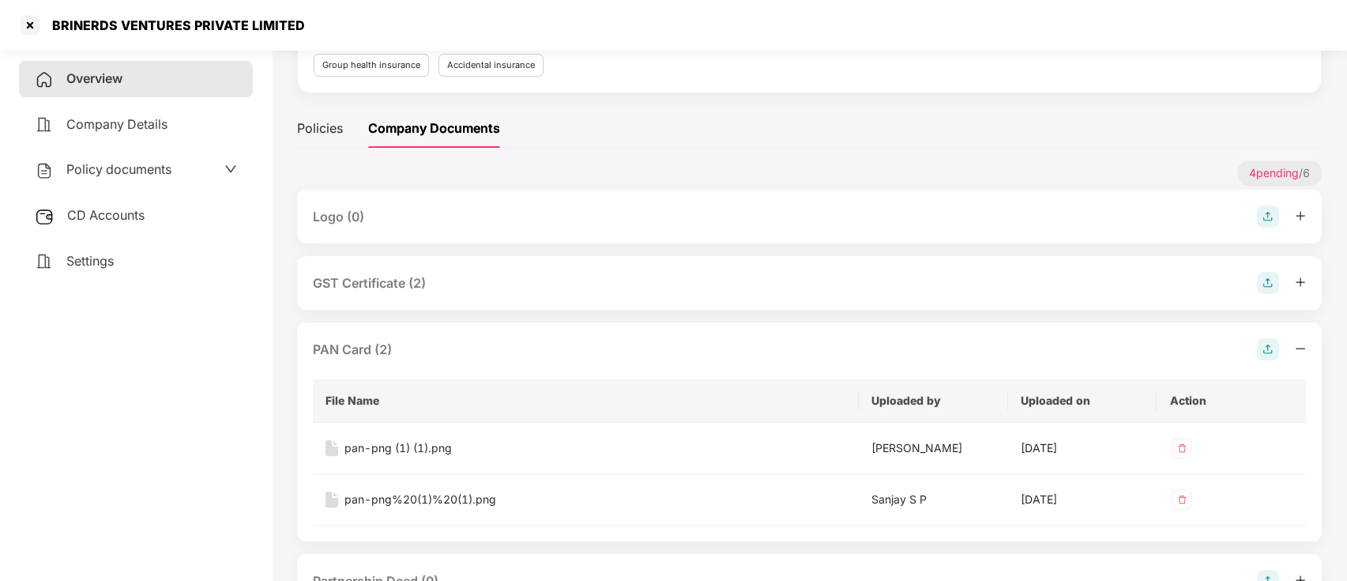
scroll to position [316, 0]
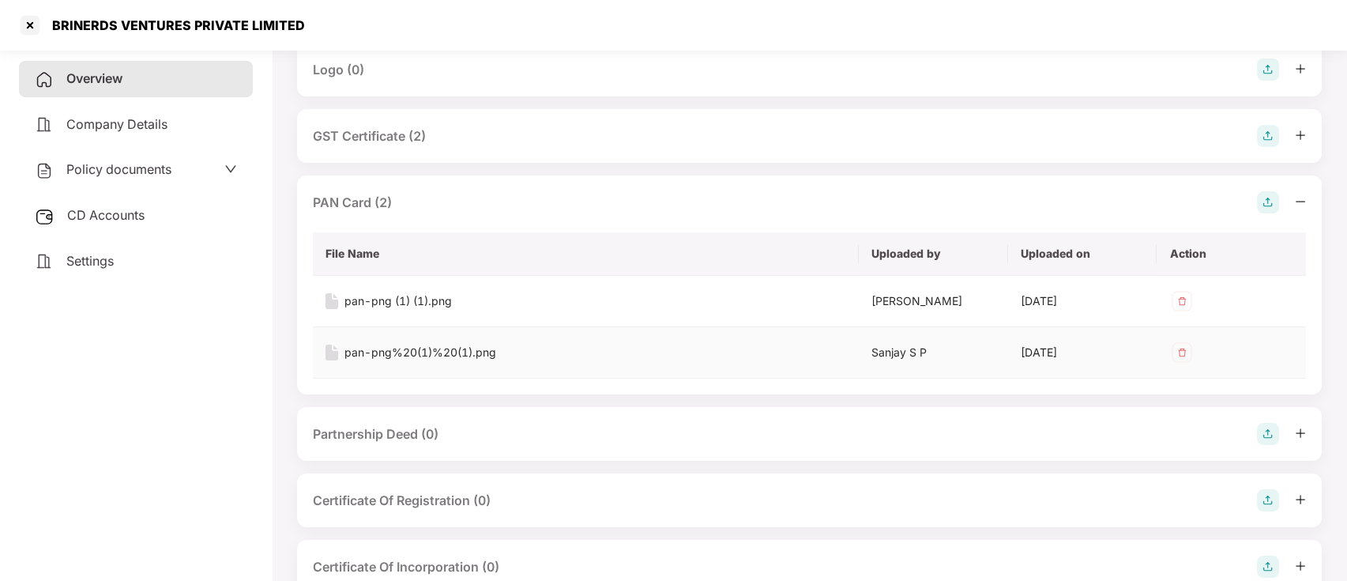
click at [444, 353] on div "pan-png%20(1)%20(1).png" at bounding box center [421, 352] width 152 height 17
